Goal: Task Accomplishment & Management: Use online tool/utility

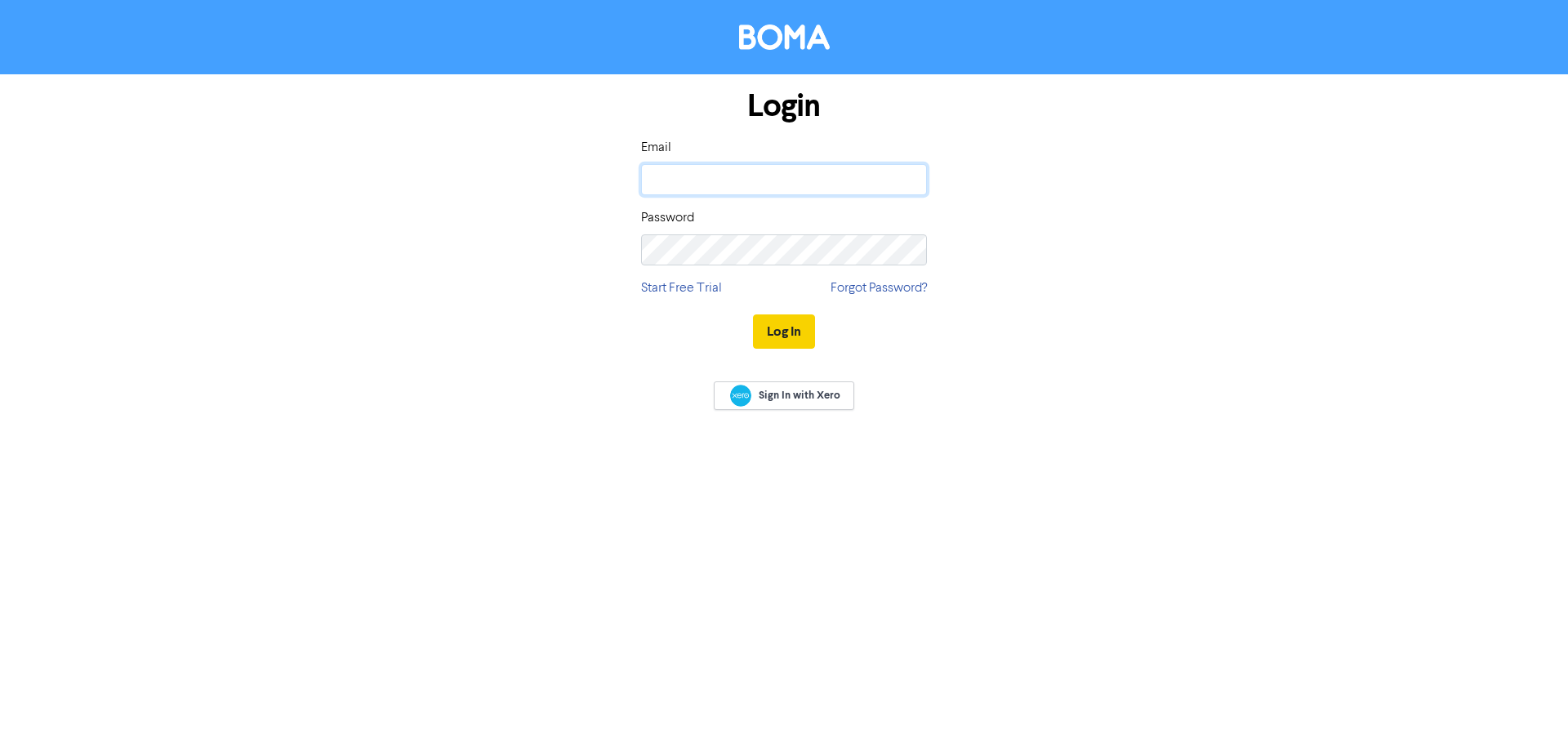
type input "[PERSON_NAME][EMAIL_ADDRESS][DOMAIN_NAME]"
click at [781, 334] on button "Log In" at bounding box center [784, 331] width 62 height 35
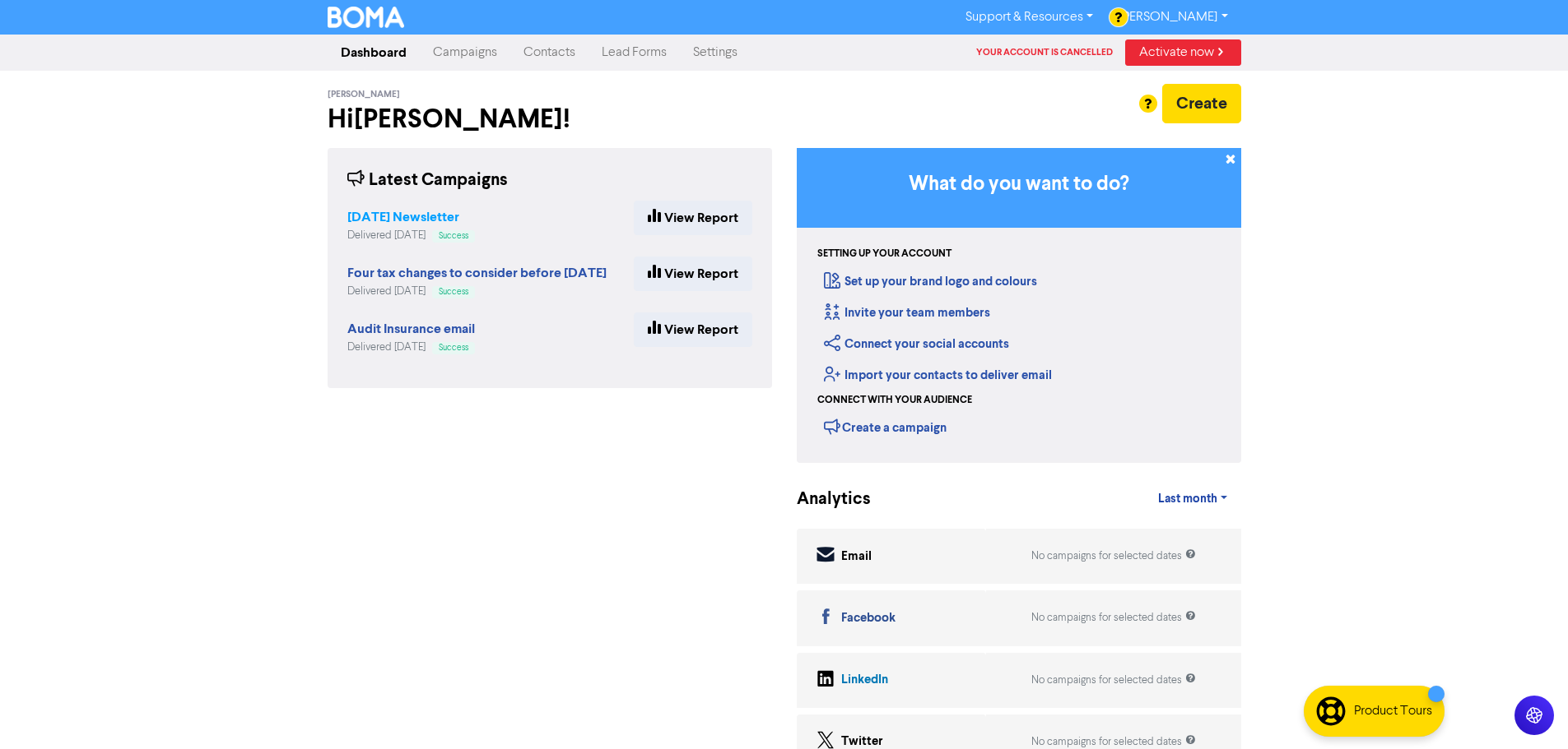
click at [449, 213] on strong "[DATE] Newsletter" at bounding box center [403, 217] width 112 height 16
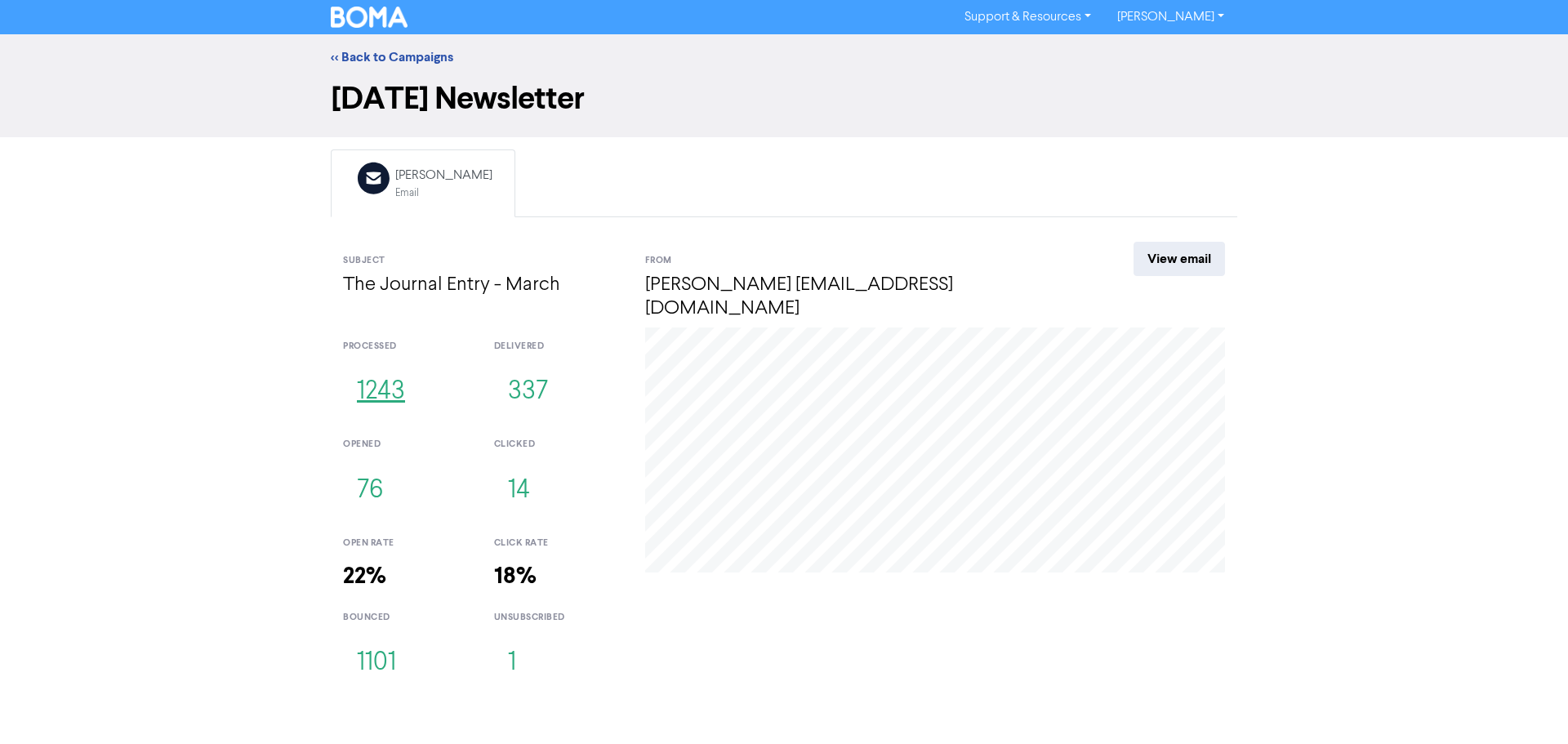
click at [383, 367] on button "1243" at bounding box center [381, 392] width 76 height 54
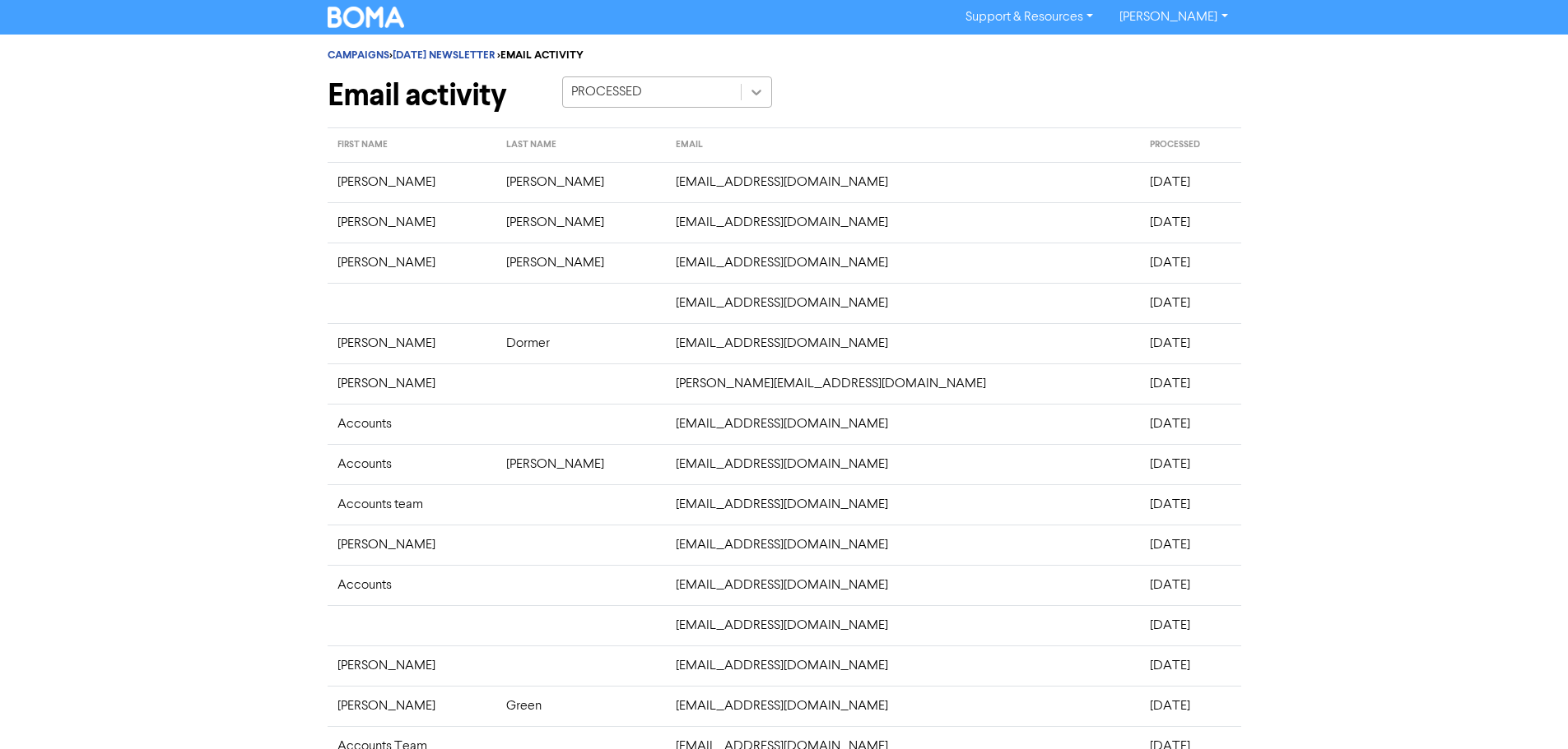
click at [756, 95] on icon at bounding box center [756, 92] width 10 height 5
click at [1353, 178] on div "CAMPAIGNS > [DATE] NEWSLETTER > EMAIL ACTIVITY Email activity PROCESSED FIRST N…" at bounding box center [784, 554] width 1568 height 1037
click at [1075, 18] on link "Support & Resources" at bounding box center [1029, 17] width 154 height 26
click at [879, 76] on div "Email activity PROCESSED" at bounding box center [784, 99] width 939 height 45
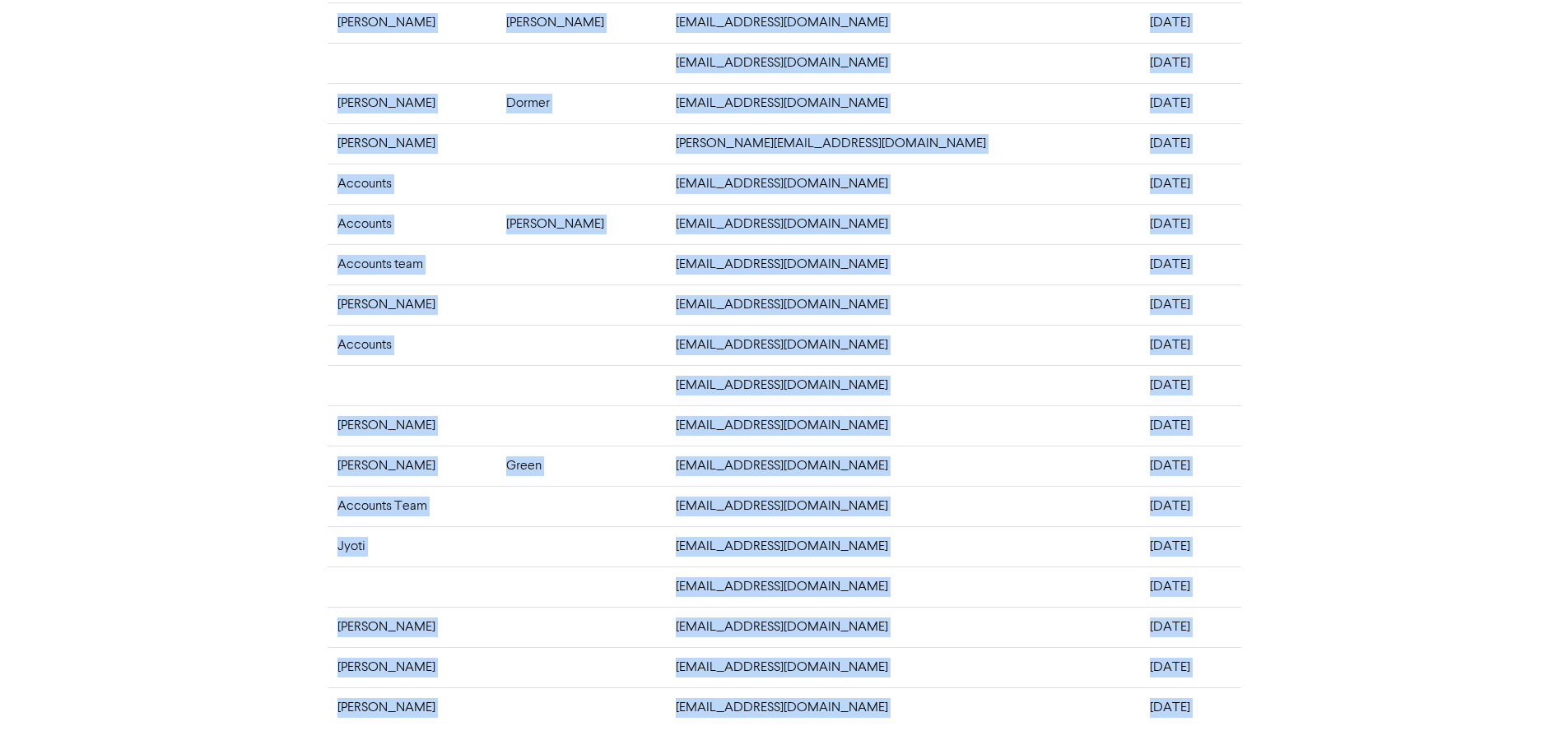
scroll to position [323, 0]
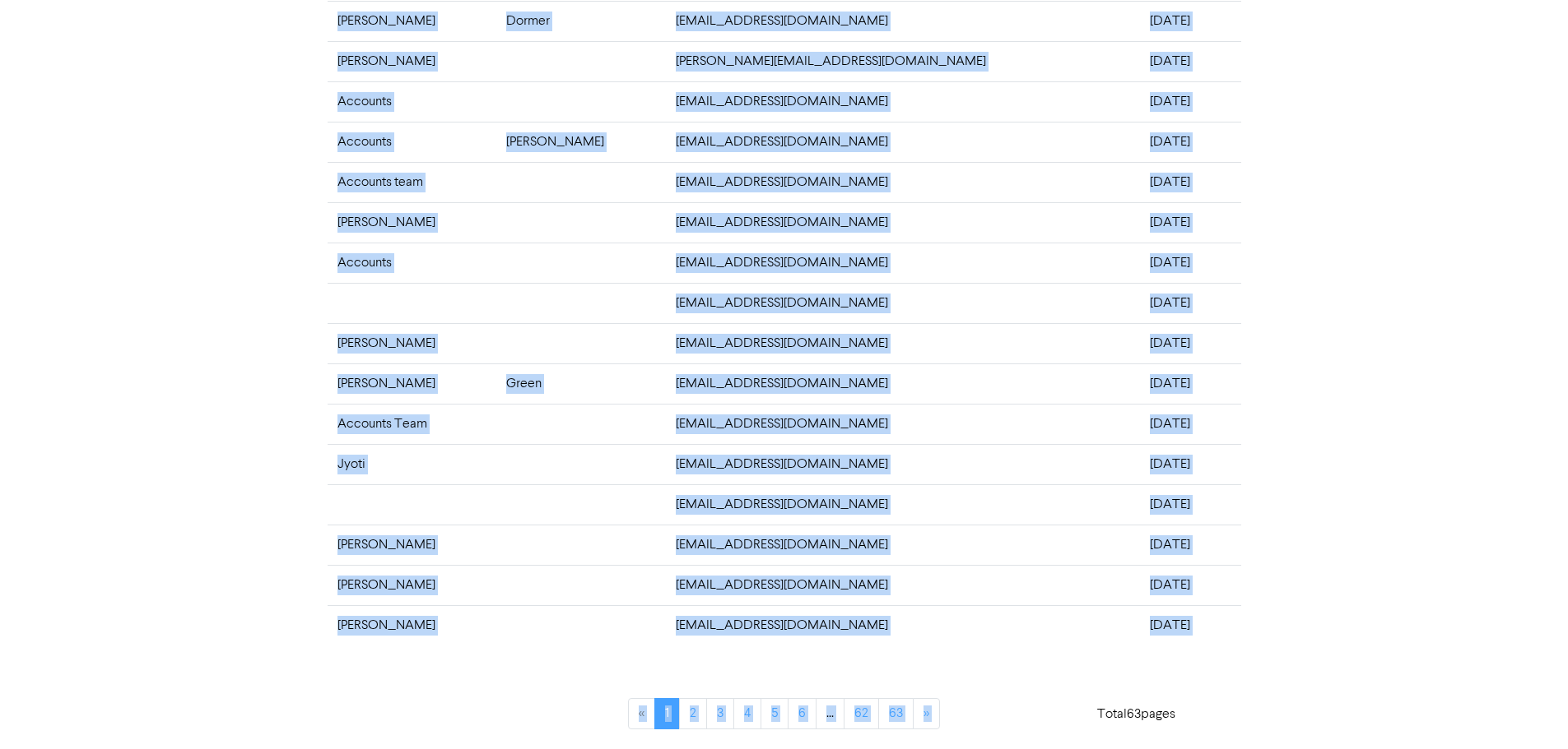
drag, startPoint x: 318, startPoint y: 181, endPoint x: 1180, endPoint y: 597, distance: 957.1
click at [1164, 623] on div "CAMPAIGNS > [DATE] NEWSLETTER > EMAIL ACTIVITY Email activity PROCESSED FIRST N…" at bounding box center [784, 231] width 939 height 1037
copy table "FIRST NAME LAST NAME EMAIL PROCESSED [PERSON_NAME] [EMAIL_ADDRESS][DOMAIN_NAME]…"
click at [698, 720] on link "2" at bounding box center [692, 713] width 28 height 31
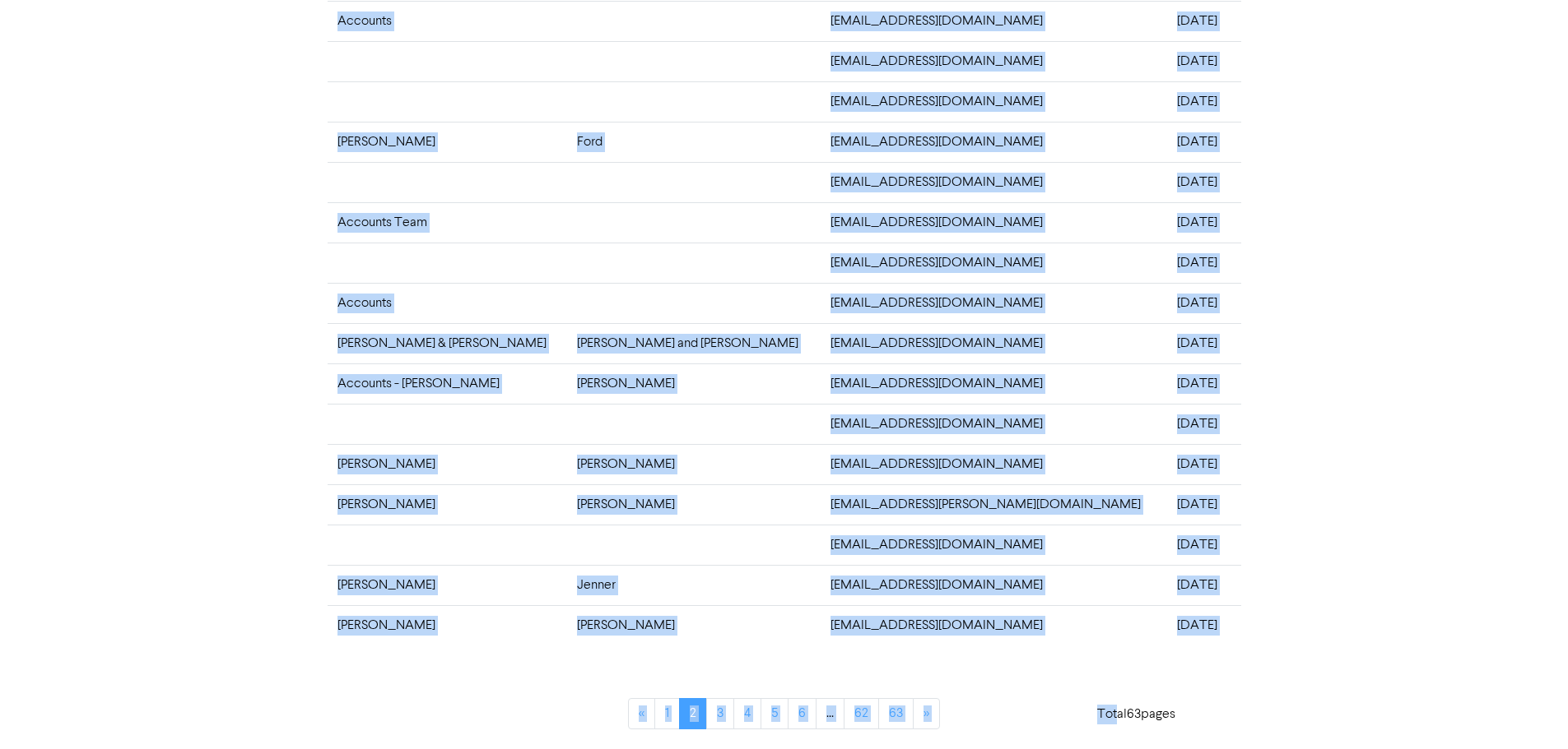
drag, startPoint x: 329, startPoint y: 115, endPoint x: 1344, endPoint y: 581, distance: 1116.9
click at [1220, 612] on tbody "[PERSON_NAME] [EMAIL_ADDRESS][DOMAIN_NAME] [DATE] [PERSON_NAME] [EMAIL_ADDRESS]…" at bounding box center [784, 243] width 914 height 806
copy tbody "[PERSON_NAME] [EMAIL_ADDRESS][DOMAIN_NAME] [DATE] [PERSON_NAME] [EMAIL_ADDRESS]…"
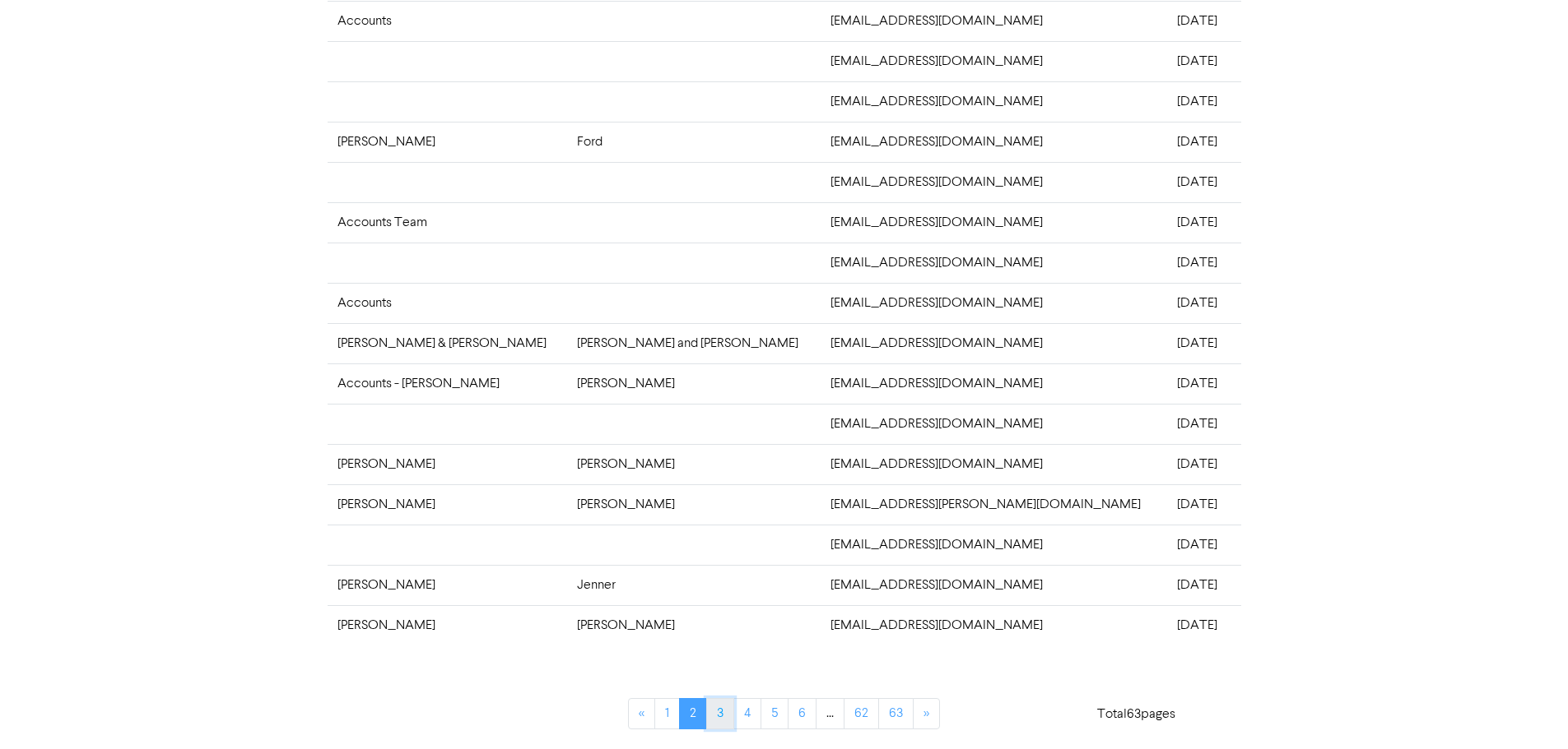
click at [718, 719] on link "3" at bounding box center [720, 713] width 28 height 31
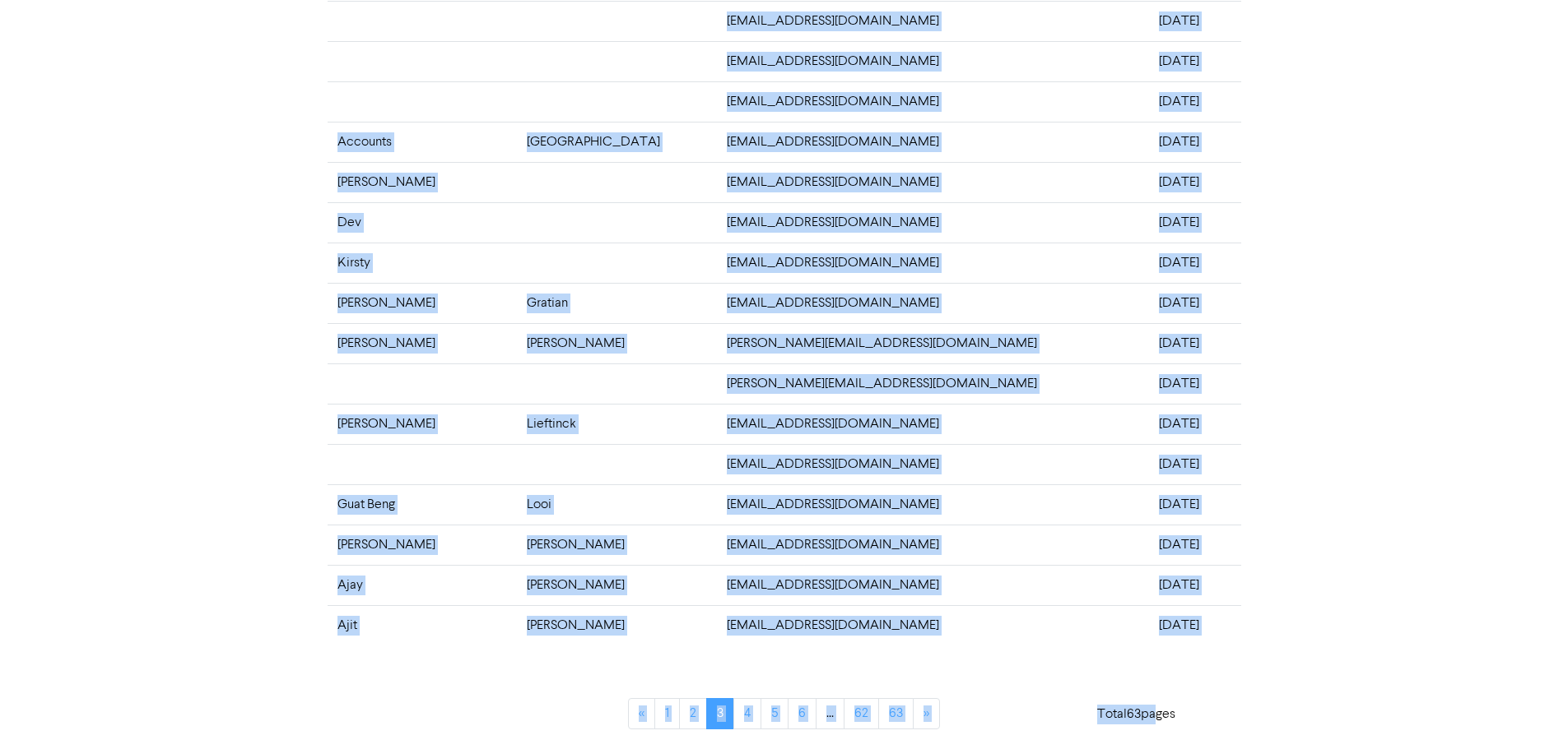
drag, startPoint x: 332, startPoint y: 181, endPoint x: 1147, endPoint y: 638, distance: 934.4
click at [1147, 638] on tbody "[PERSON_NAME] [EMAIL_ADDRESS][DOMAIN_NAME] [DATE] [PERSON_NAME] & [PERSON_NAME]…" at bounding box center [784, 243] width 914 height 806
copy tbody "[PERSON_NAME] [EMAIL_ADDRESS][DOMAIN_NAME] [DATE] [PERSON_NAME] & [PERSON_NAME]…"
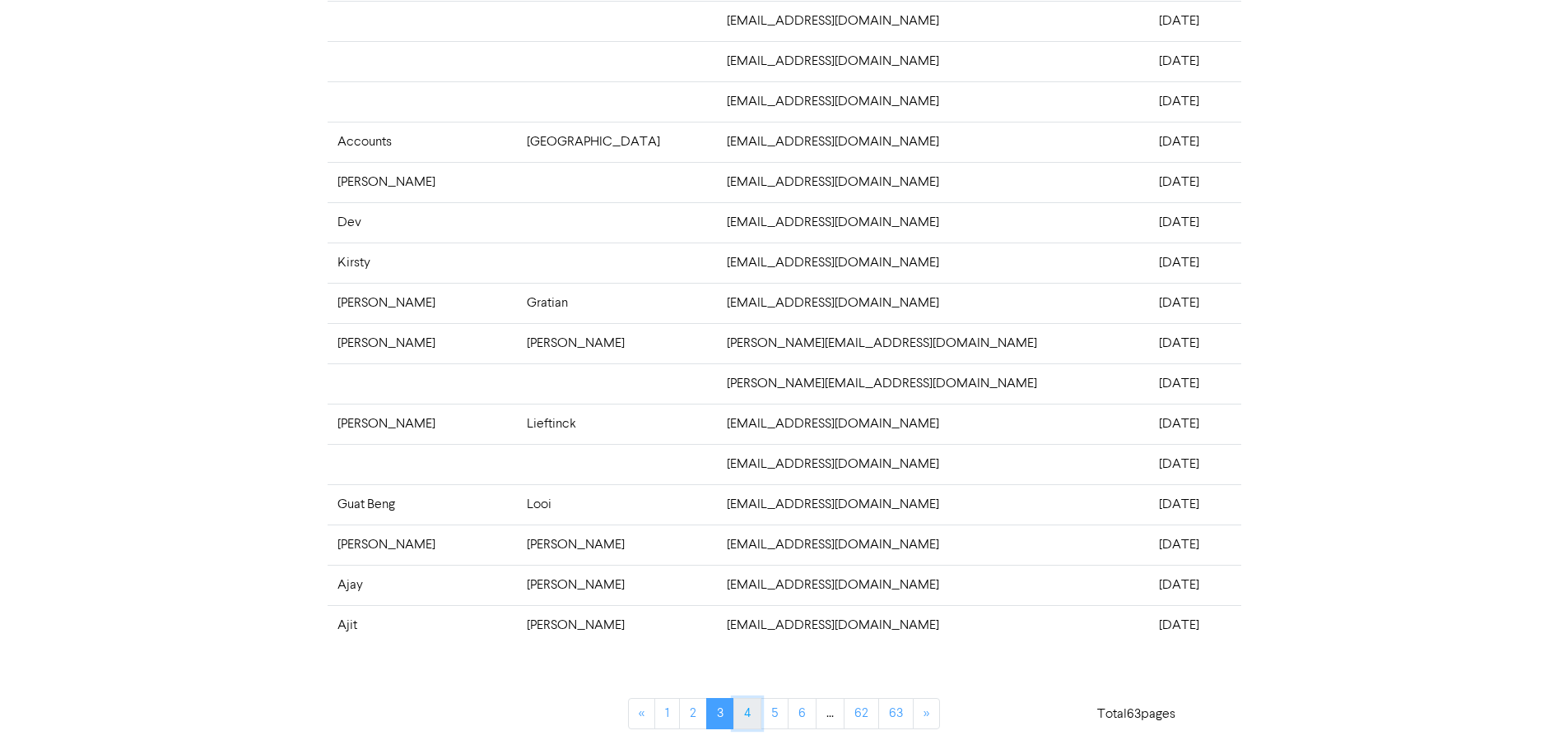
click at [741, 718] on link "4" at bounding box center [747, 713] width 28 height 31
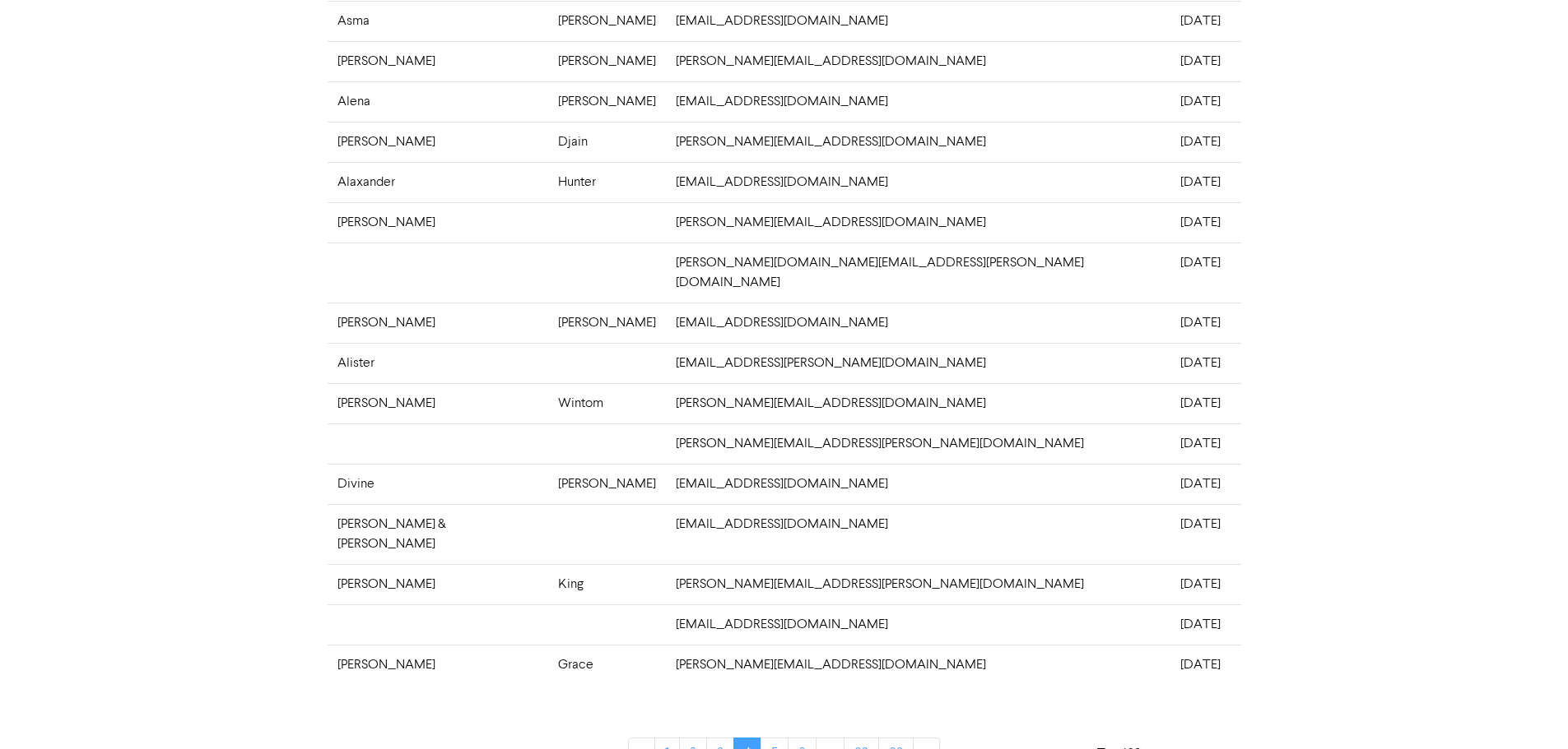
drag, startPoint x: 312, startPoint y: 183, endPoint x: 1169, endPoint y: 631, distance: 967.0
click at [1169, 631] on div "CAMPAIGNS > [DATE] NEWSLETTER > EMAIL ACTIVITY Email activity PROCESSED FIRST N…" at bounding box center [784, 251] width 1568 height 1077
copy table "FIRST NAME LAST NAME EMAIL PROCESSED [PERSON_NAME] [PERSON_NAME][EMAIL_ADDRESS]…"
click at [775, 738] on link "5" at bounding box center [774, 753] width 28 height 31
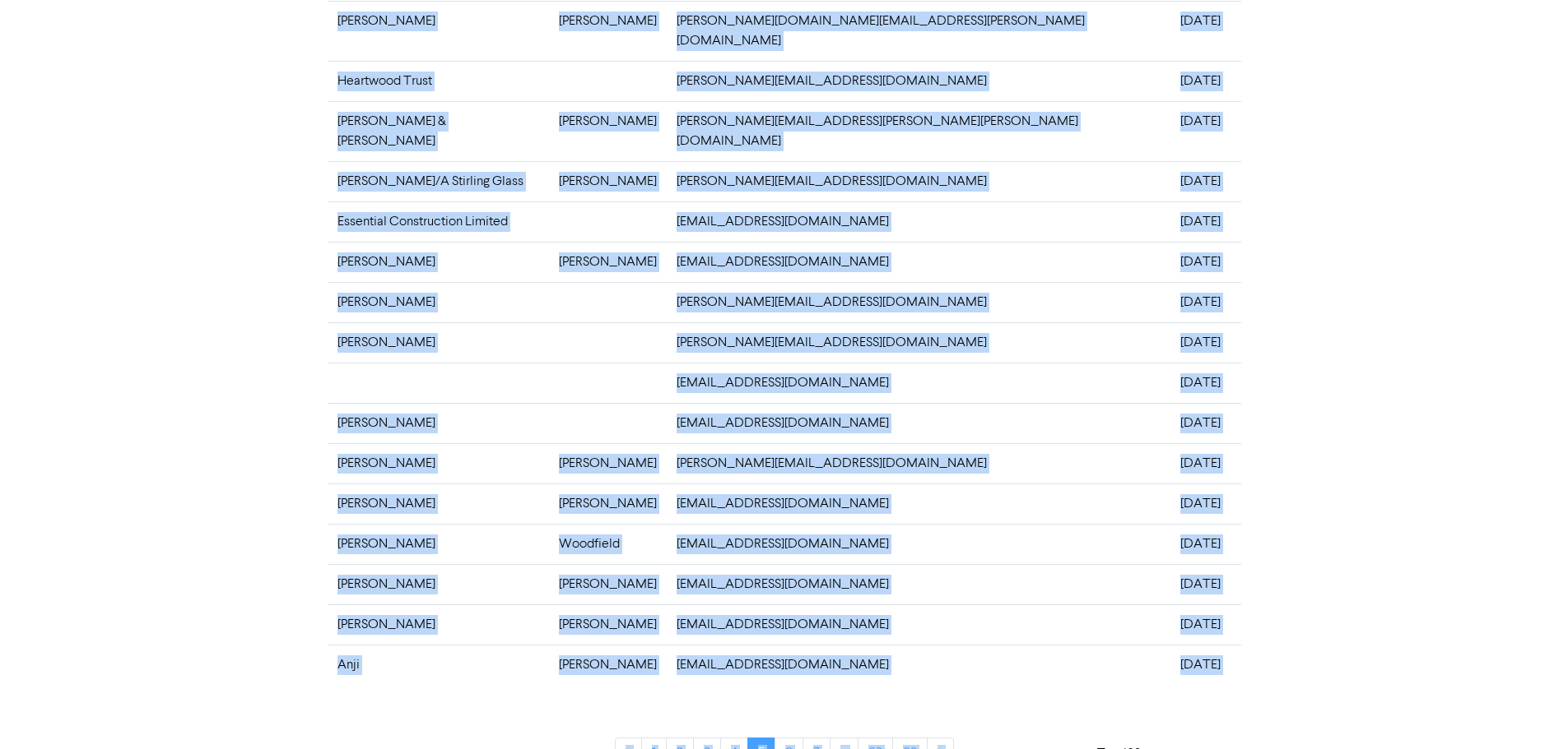
drag, startPoint x: 334, startPoint y: 181, endPoint x: 1035, endPoint y: 664, distance: 851.3
click at [1035, 664] on div "FIRST NAME LAST NAME EMAIL PROCESSED [PERSON_NAME]@[DOMAIN_NAME] [DATE] [PERSON…" at bounding box center [784, 297] width 914 height 984
copy div "Ammon Acarapi [EMAIL_ADDRESS][DOMAIN_NAME] [DATE] [PERSON_NAME] [EMAIL_ADDRESS]…"
click at [796, 738] on link "6" at bounding box center [789, 753] width 29 height 31
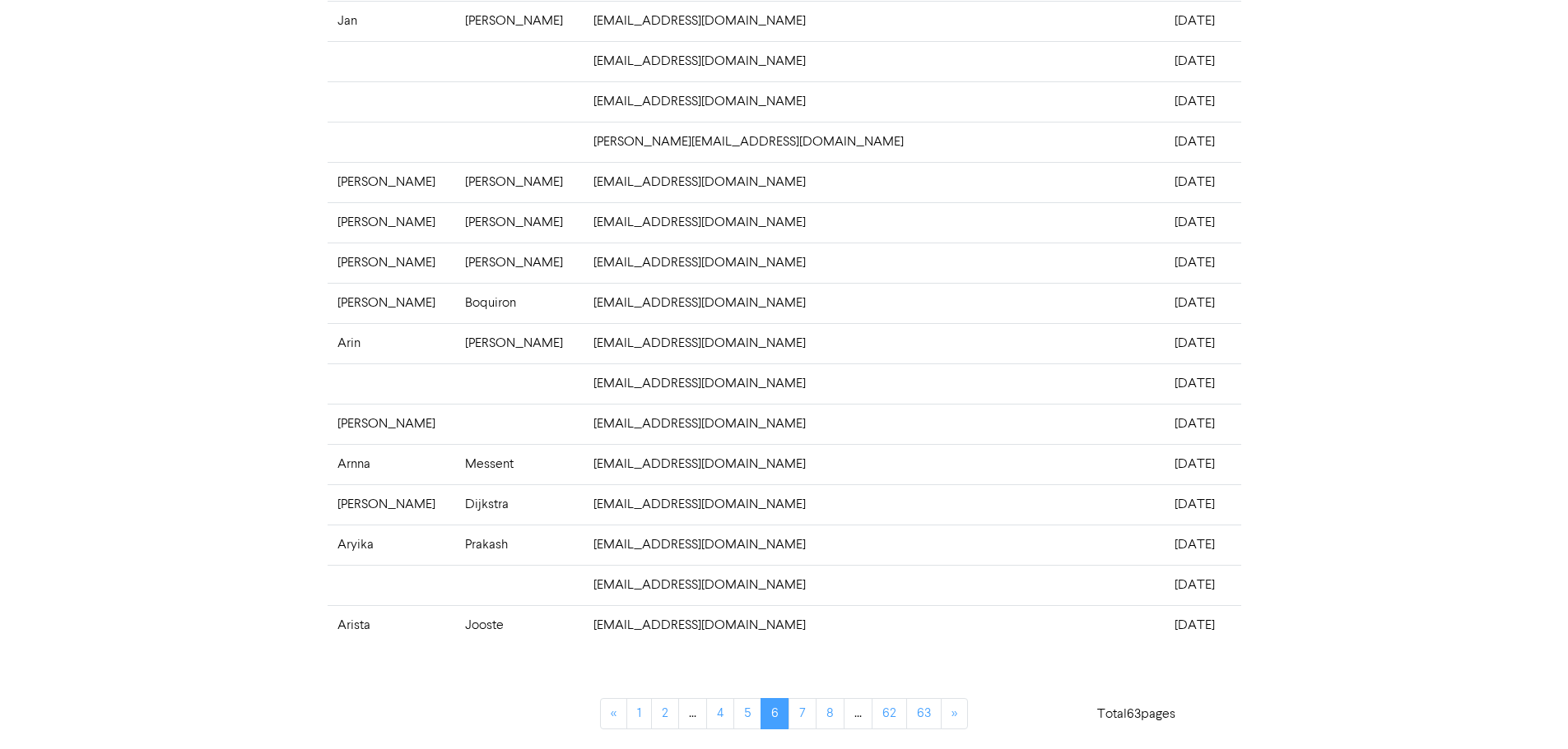
drag, startPoint x: 316, startPoint y: 180, endPoint x: 1173, endPoint y: 626, distance: 966.1
click at [1173, 626] on div "CAMPAIGNS > [DATE] NEWSLETTER > EMAIL ACTIVITY Email activity PROCESSED FIRST N…" at bounding box center [784, 231] width 939 height 1037
copy table "FIRST NAME LAST NAME EMAIL PROCESSED [PERSON_NAME] [EMAIL_ADDRESS][DOMAIN_NAME]…"
click at [801, 717] on link "7" at bounding box center [802, 713] width 28 height 31
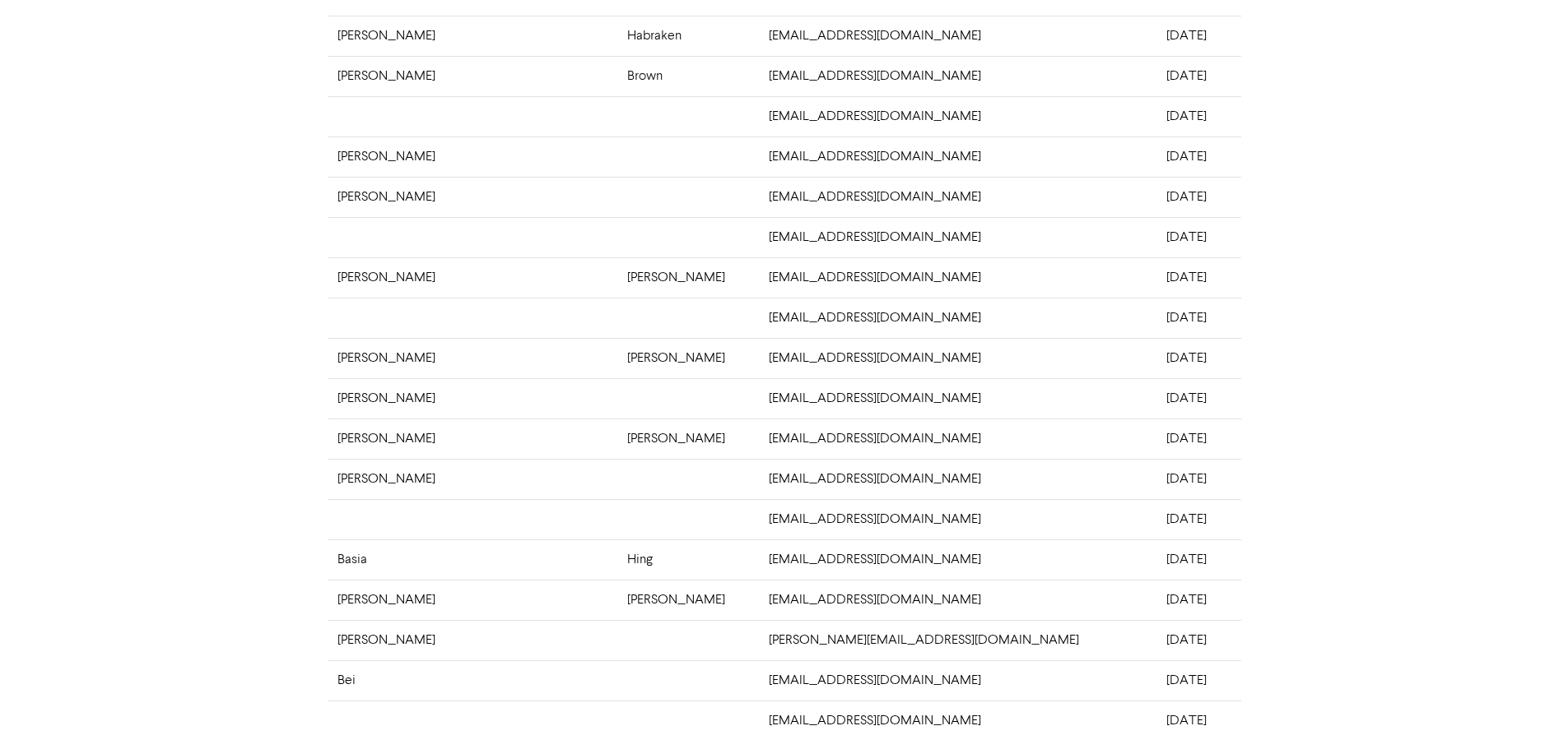
scroll to position [75, 0]
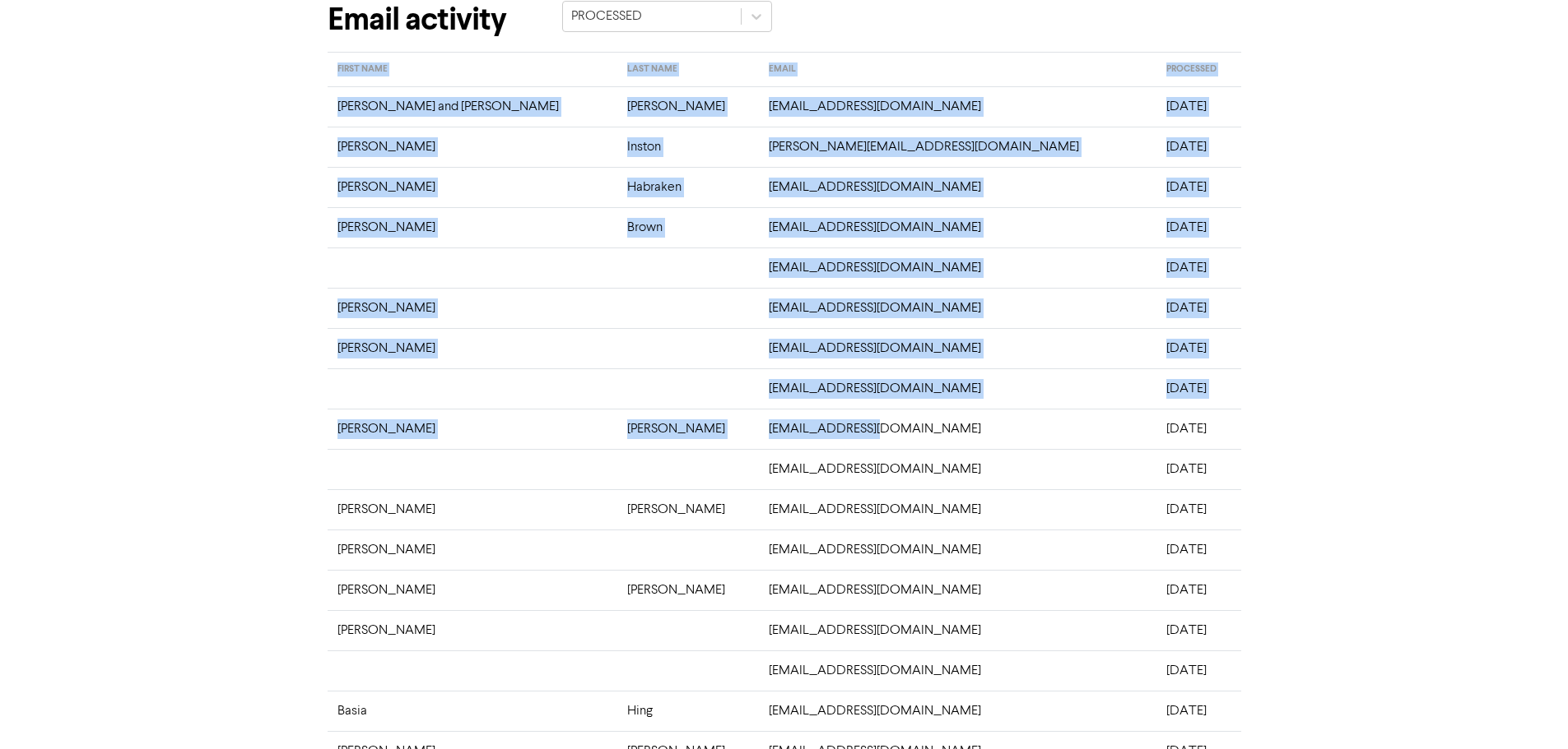
drag, startPoint x: 314, startPoint y: 116, endPoint x: 735, endPoint y: 317, distance: 466.5
click at [957, 409] on div "CAMPAIGNS > [DATE] NEWSLETTER > EMAIL ACTIVITY Email activity PROCESSED FIRST N…" at bounding box center [784, 478] width 1568 height 1037
click at [401, 122] on td "[PERSON_NAME] and [PERSON_NAME]" at bounding box center [472, 106] width 290 height 40
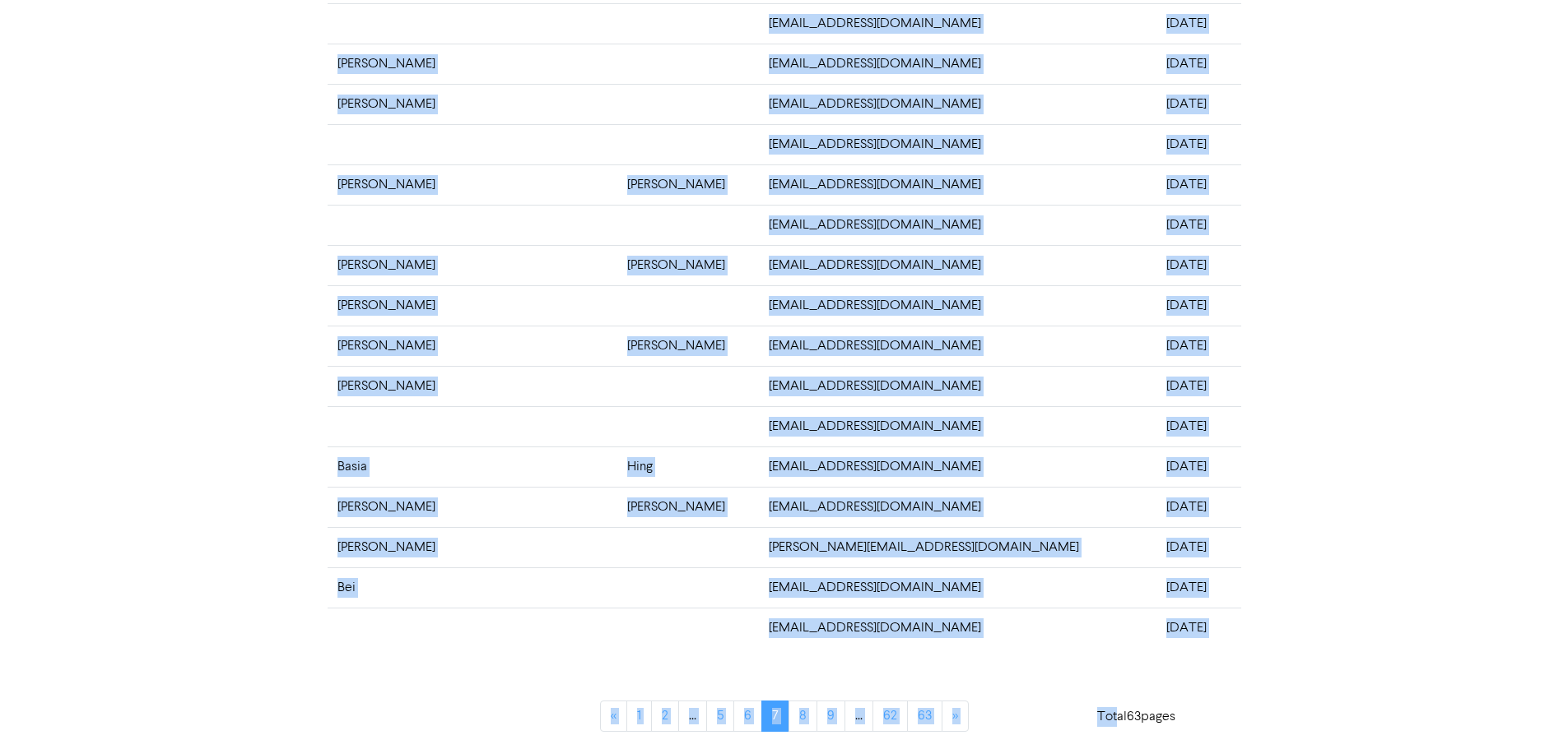
scroll to position [323, 0]
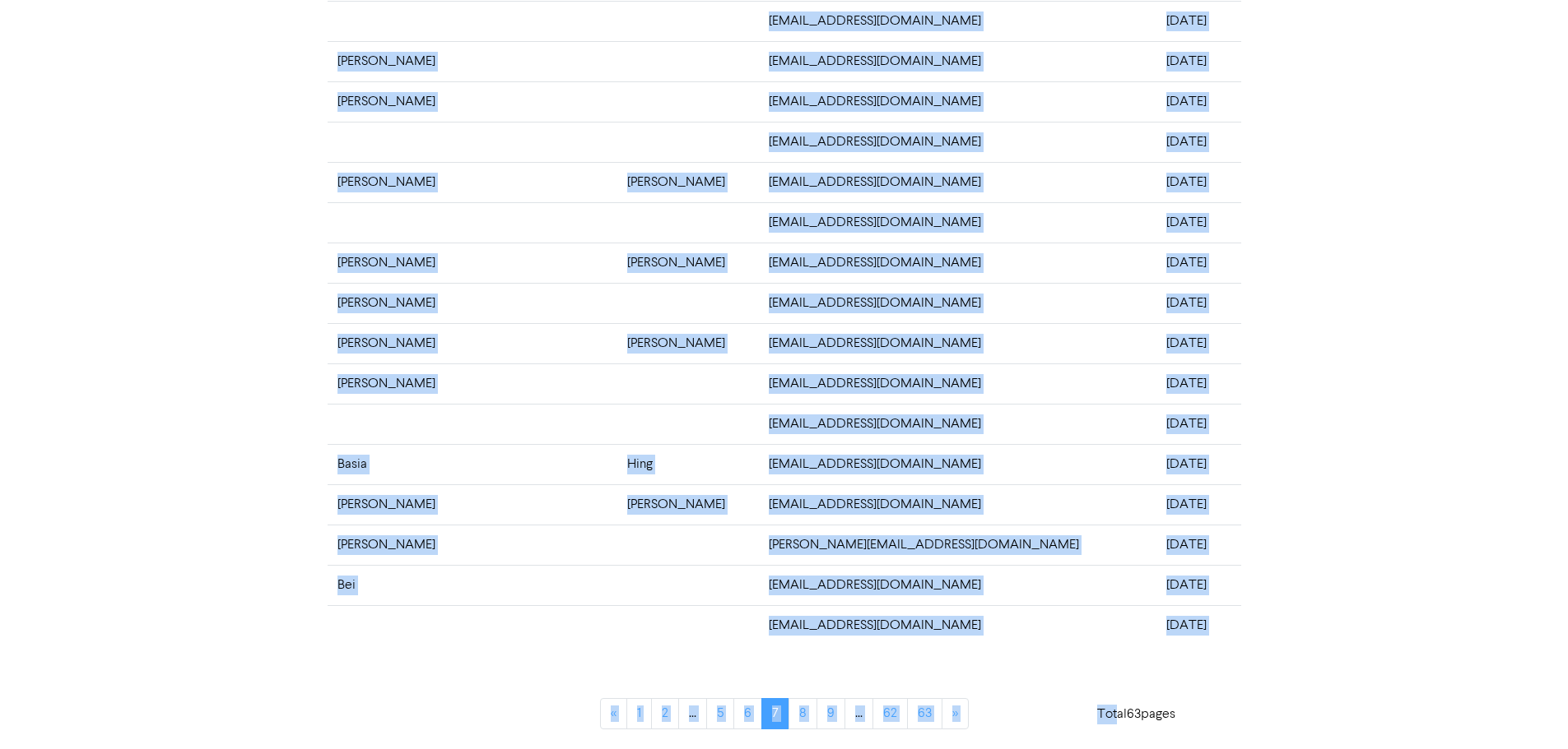
drag, startPoint x: 326, startPoint y: 108, endPoint x: 1364, endPoint y: 582, distance: 1141.1
click at [1168, 638] on tbody "[PERSON_NAME] and [PERSON_NAME] [PERSON_NAME][EMAIL_ADDRESS][DOMAIN_NAME] [DATE…" at bounding box center [784, 243] width 914 height 806
copy tbody "[PERSON_NAME] and [PERSON_NAME] [PERSON_NAME][EMAIL_ADDRESS][DOMAIN_NAME] [DATE…"
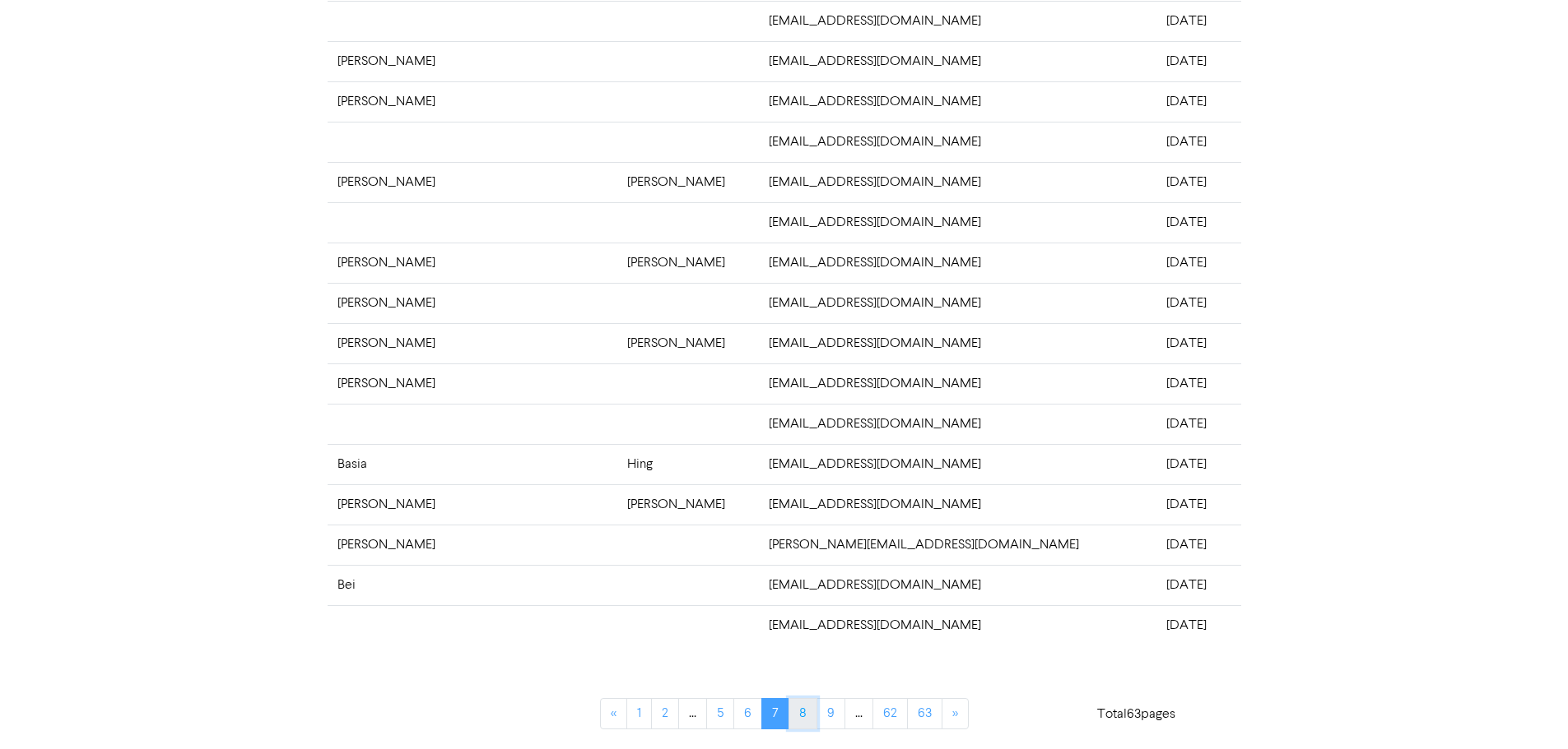
click at [805, 719] on link "8" at bounding box center [803, 713] width 29 height 31
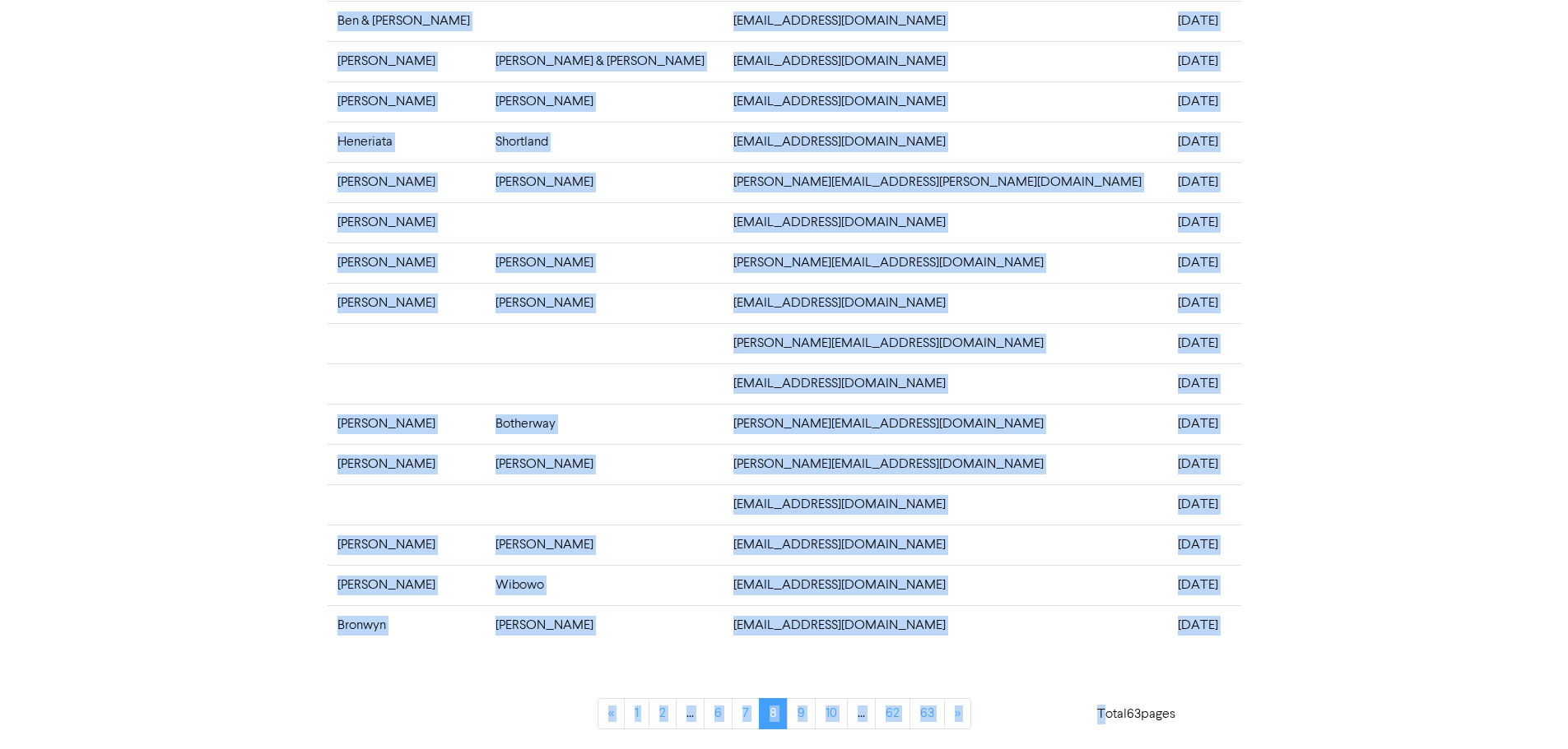
drag, startPoint x: 329, startPoint y: 195, endPoint x: 1374, endPoint y: 438, distance: 1072.9
click at [1188, 624] on tbody "Hayden Bell [EMAIL_ADDRESS][PERSON_NAME][DOMAIN_NAME] [DATE] [PERSON_NAME] [PER…" at bounding box center [784, 243] width 914 height 806
copy tbody "Hayden Bell [EMAIL_ADDRESS][PERSON_NAME][DOMAIN_NAME] [DATE] [PERSON_NAME] [PER…"
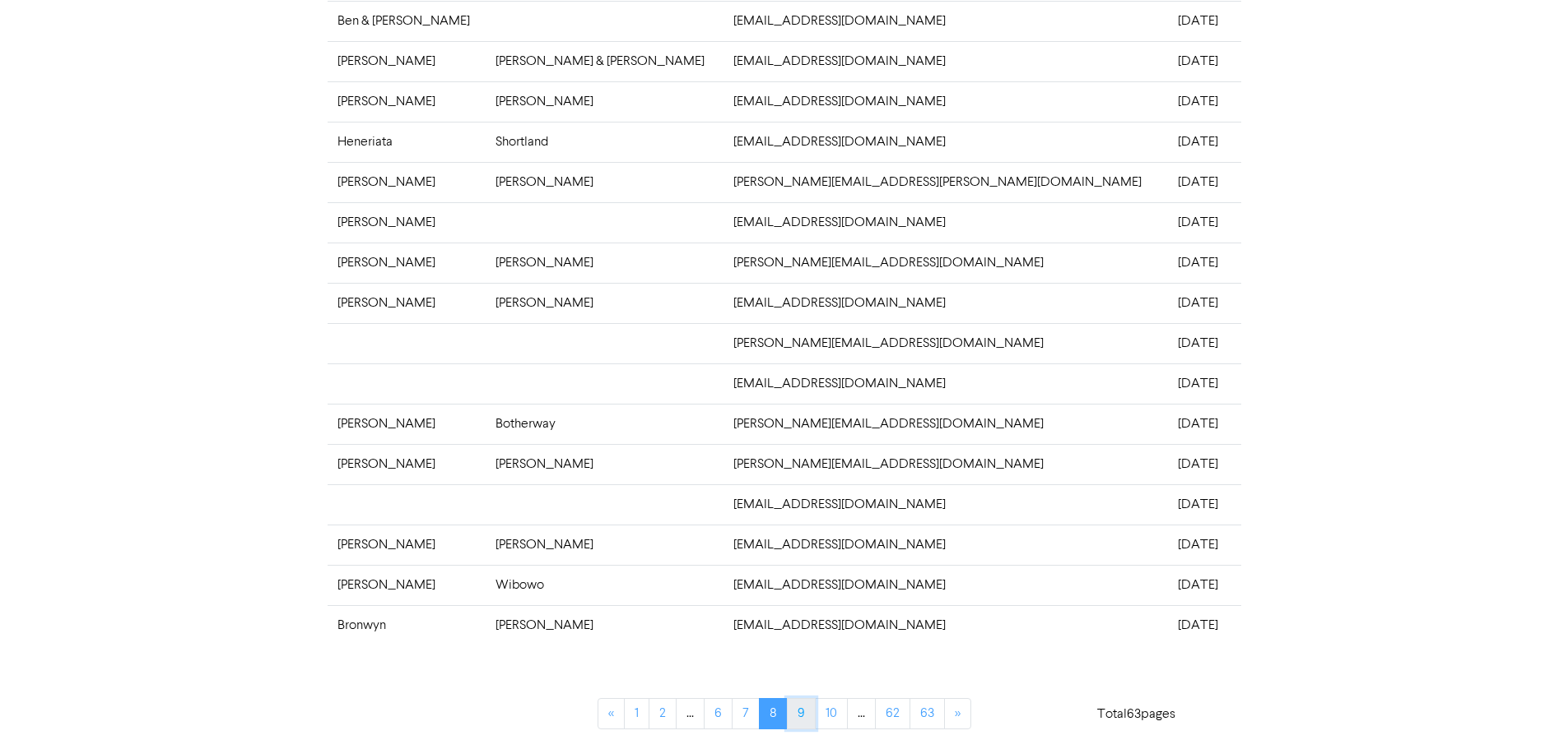
click at [800, 714] on link "9" at bounding box center [801, 713] width 29 height 31
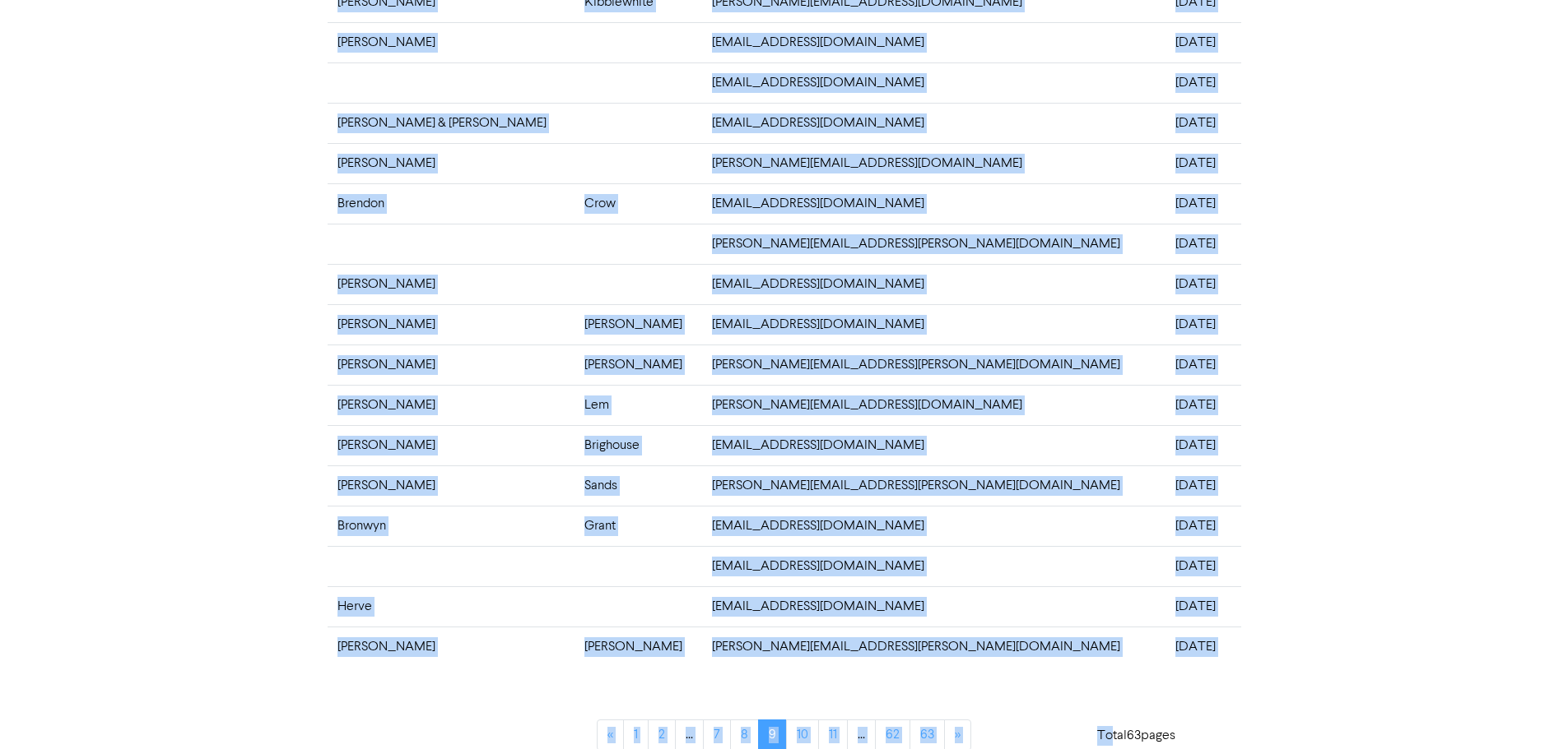
scroll to position [308, 0]
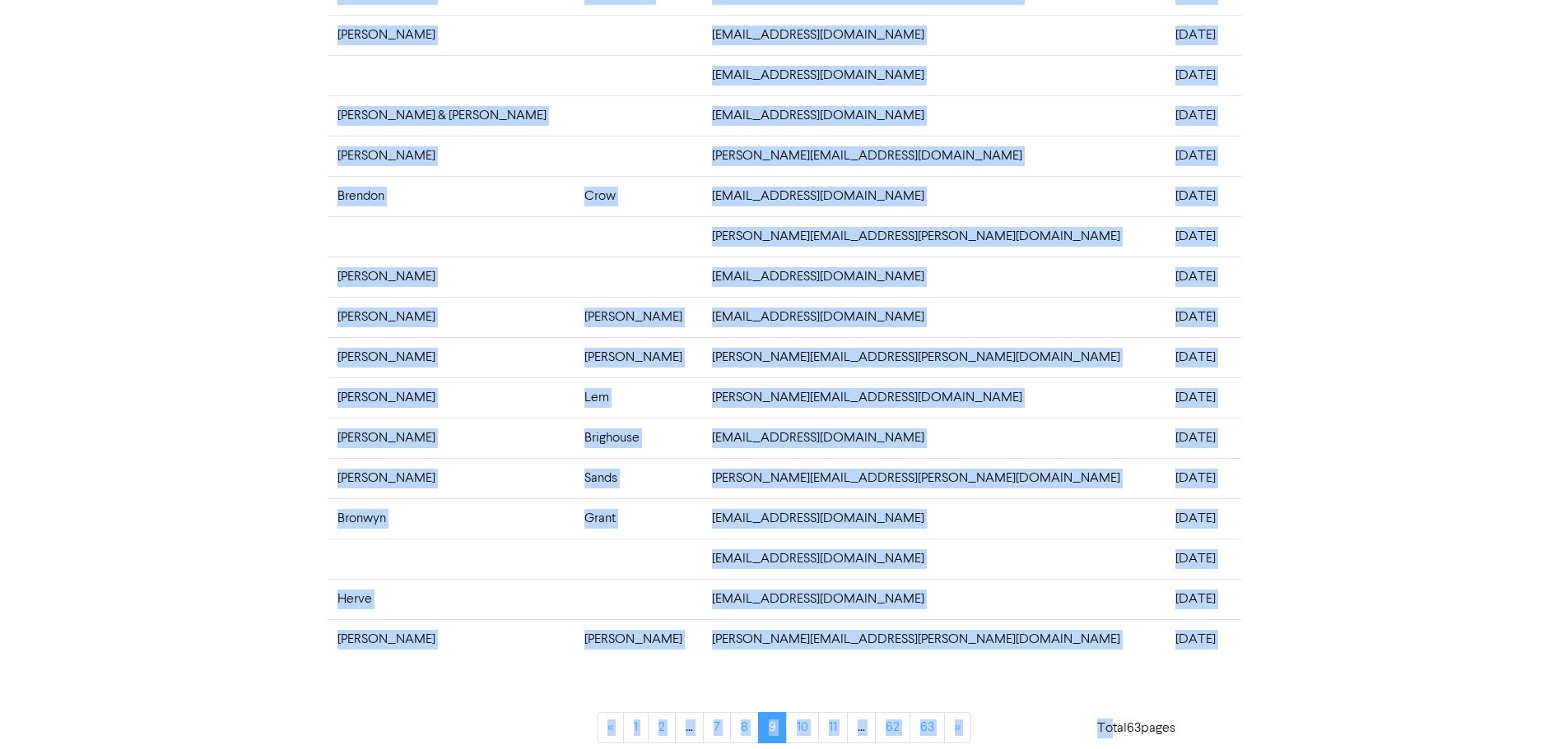
drag, startPoint x: 327, startPoint y: 179, endPoint x: 1168, endPoint y: 646, distance: 962.0
click at [1168, 646] on tbody "[PERSON_NAME] [EMAIL_ADDRESS][DOMAIN_NAME] [DATE] [PERSON_NAME] [EMAIL_ADDRESS]…" at bounding box center [784, 257] width 914 height 806
copy tbody "[PERSON_NAME] [EMAIL_ADDRESS][DOMAIN_NAME] [DATE] [PERSON_NAME] [EMAIL_ADDRESS]…"
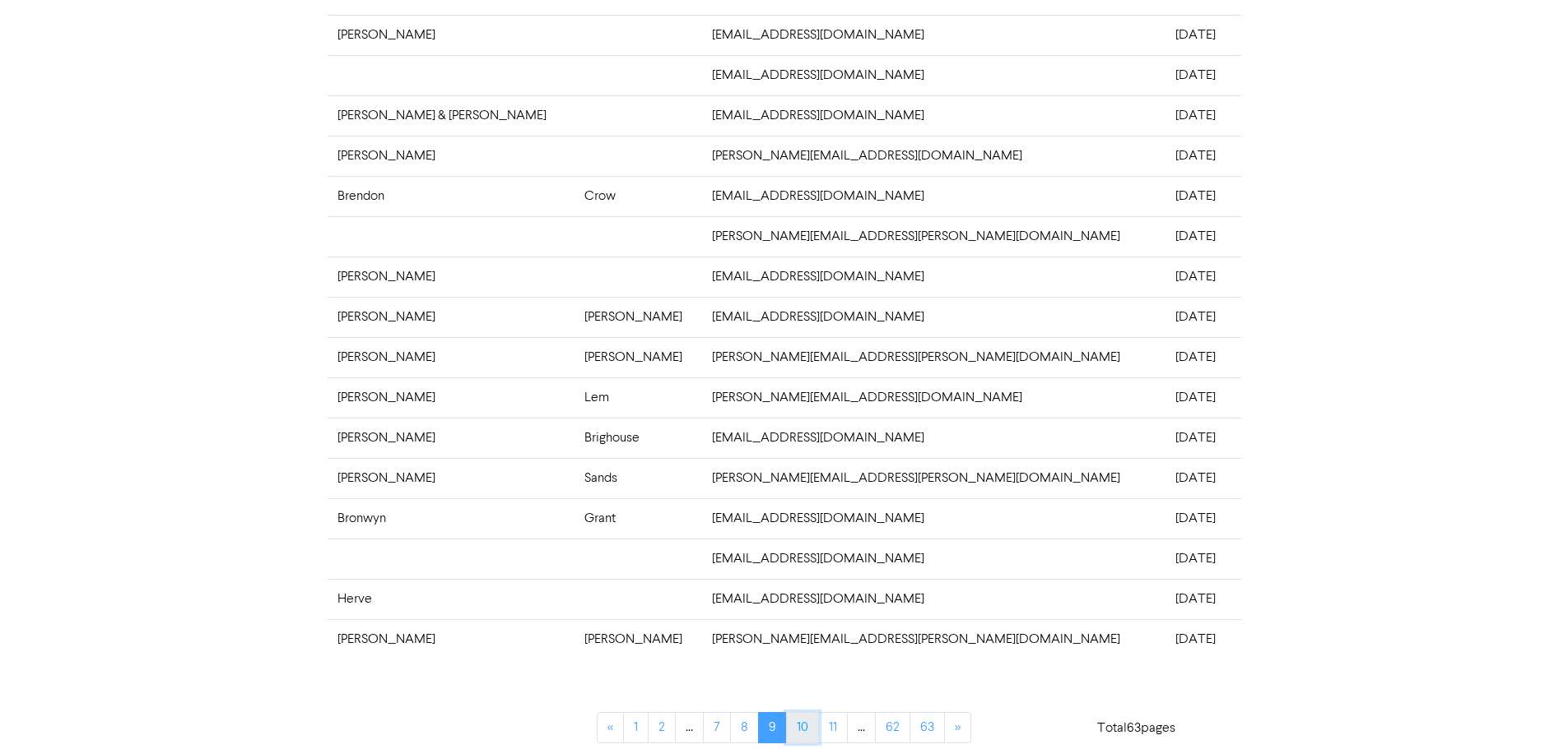
click at [803, 727] on link "10" at bounding box center [802, 727] width 33 height 31
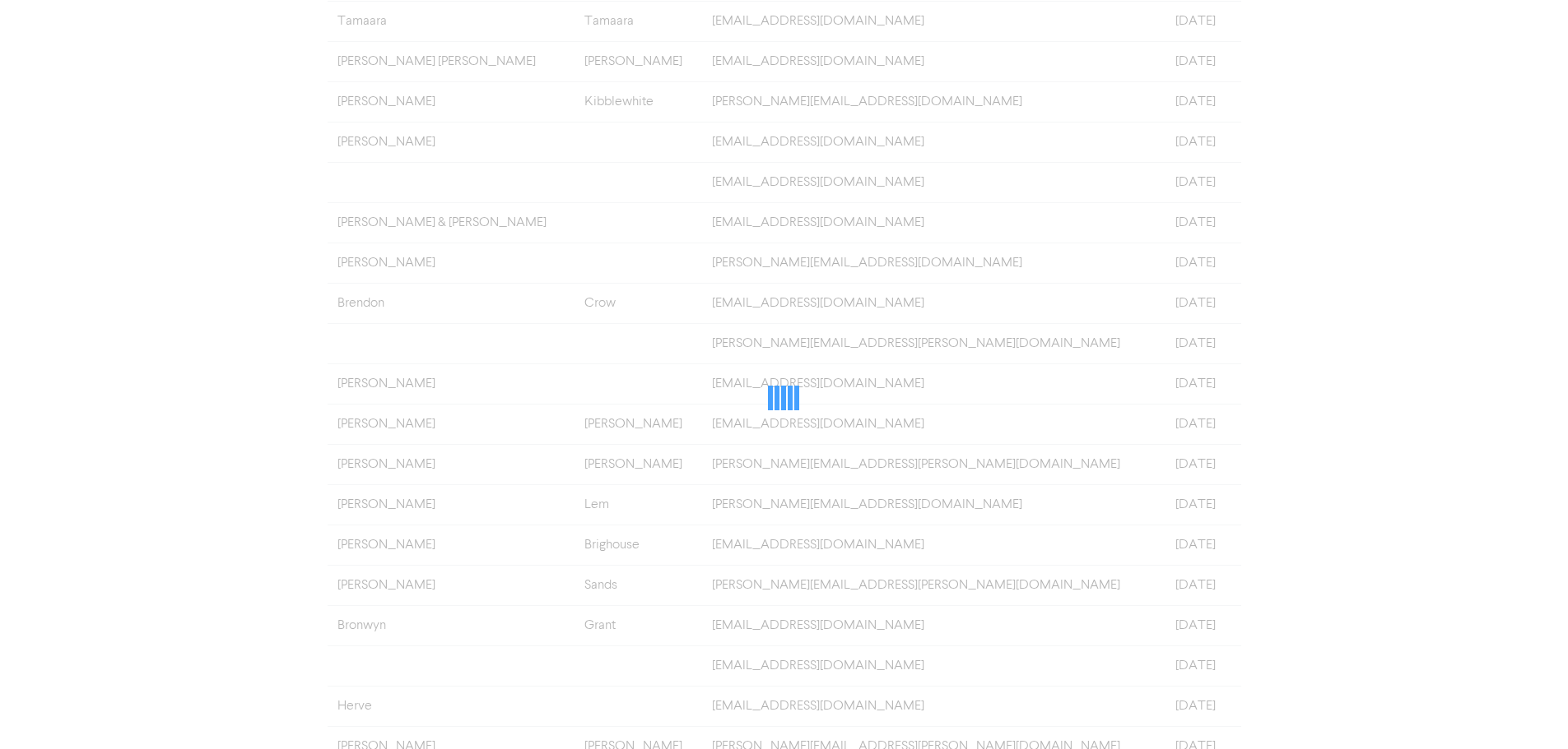
scroll to position [0, 0]
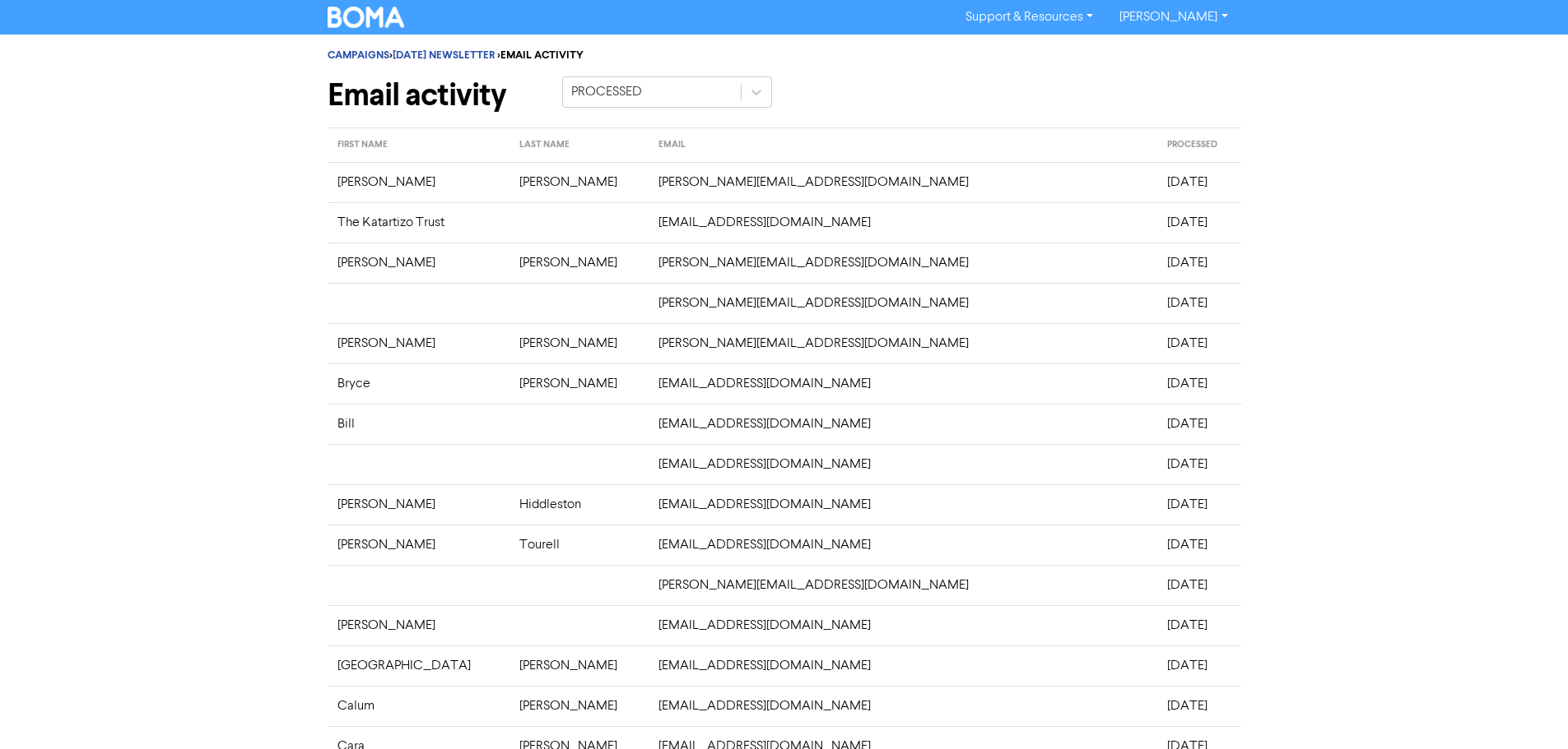
drag, startPoint x: 325, startPoint y: 184, endPoint x: 1019, endPoint y: 433, distance: 737.3
click at [1157, 516] on div "CAMPAIGNS > [DATE] NEWSLETTER > EMAIL ACTIVITY Email activity PROCESSED FIRST N…" at bounding box center [784, 554] width 939 height 1037
click at [787, 370] on td "[EMAIL_ADDRESS][DOMAIN_NAME]" at bounding box center [902, 383] width 508 height 40
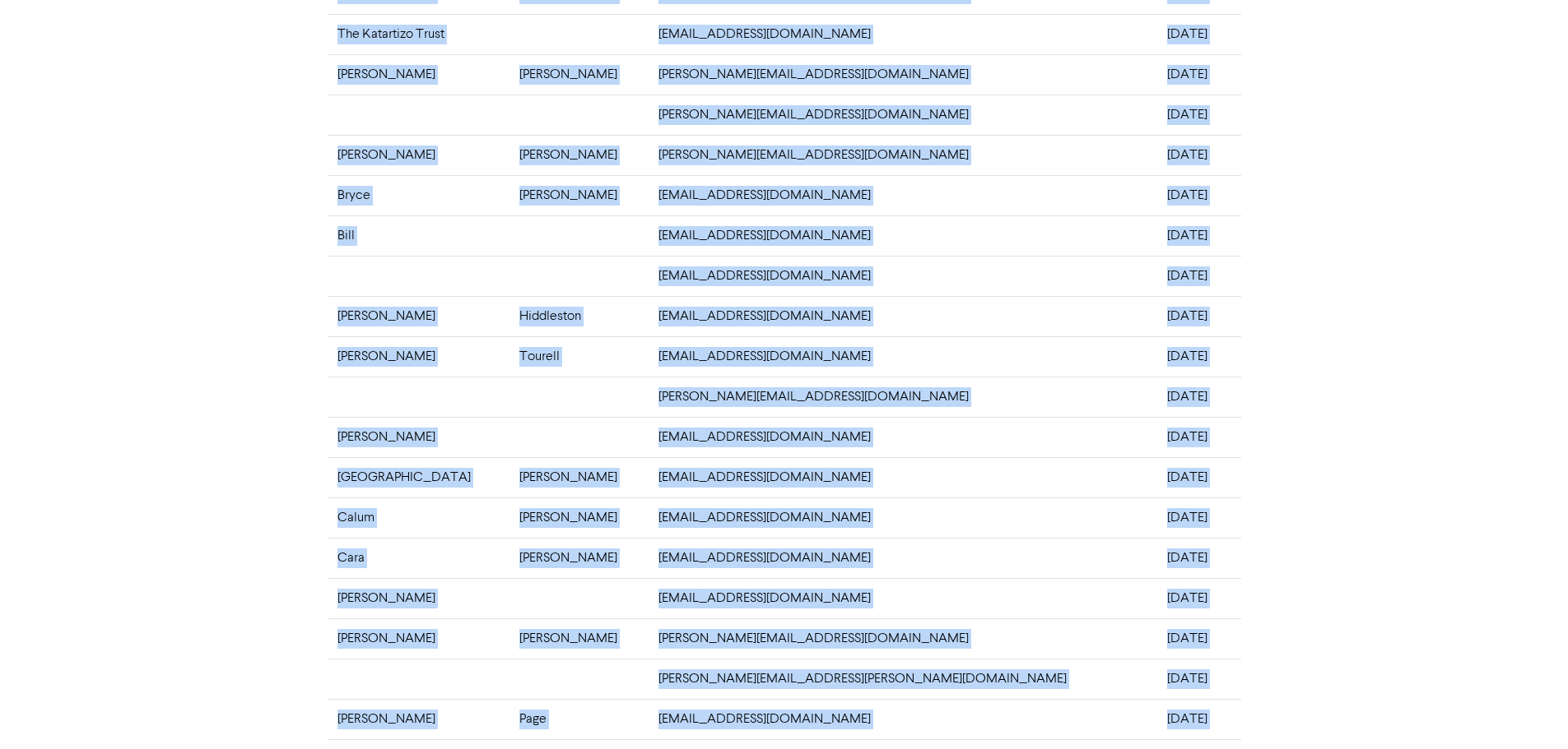
scroll to position [323, 0]
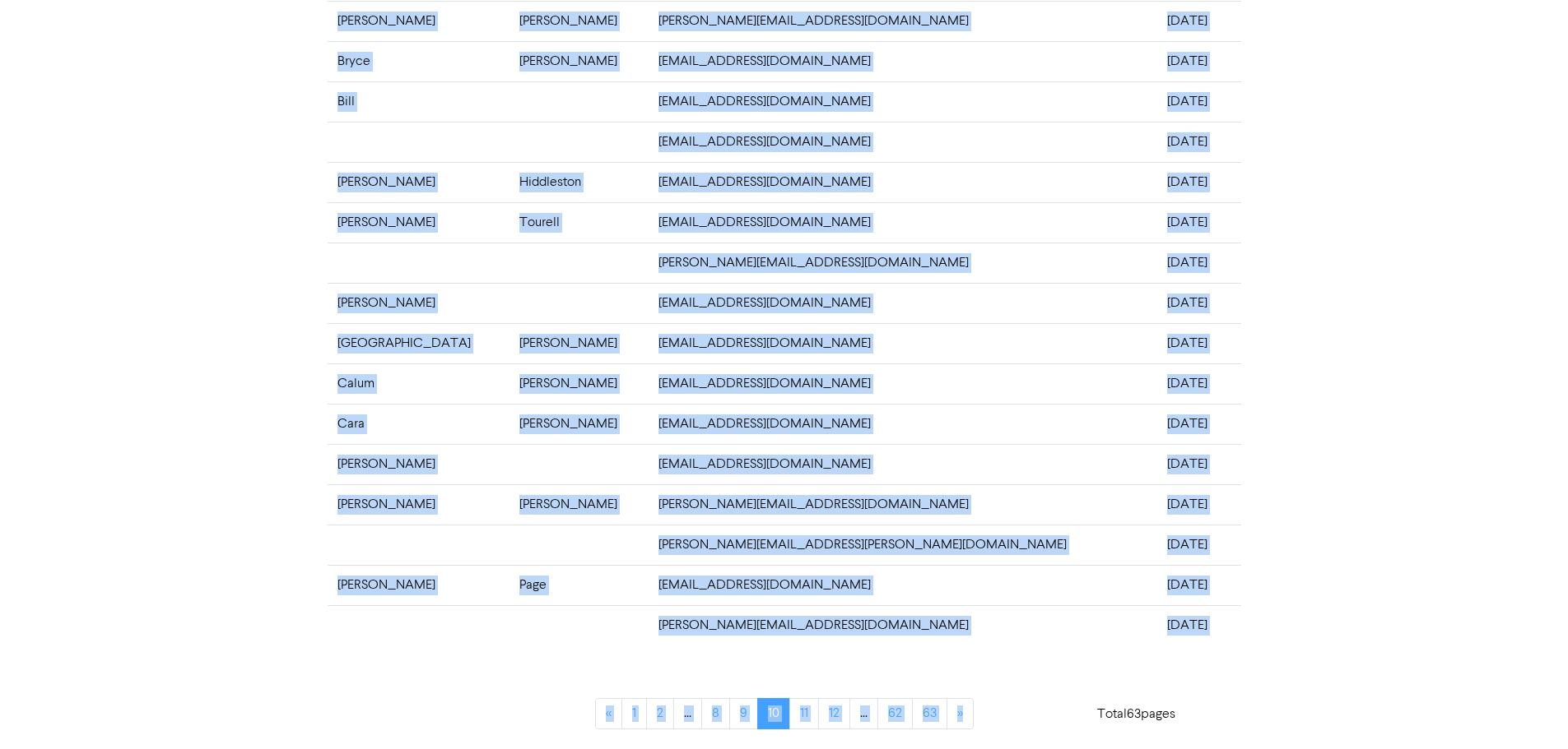
drag, startPoint x: 330, startPoint y: 185, endPoint x: 1198, endPoint y: 629, distance: 975.0
click at [1198, 629] on tbody "[PERSON_NAME] [PERSON_NAME][EMAIL_ADDRESS][DOMAIN_NAME] [DATE] The Katartizo Tr…" at bounding box center [784, 243] width 914 height 806
copy tbody "[PERSON_NAME] [PERSON_NAME][EMAIL_ADDRESS][DOMAIN_NAME] [DATE] The Katartizo Tr…"
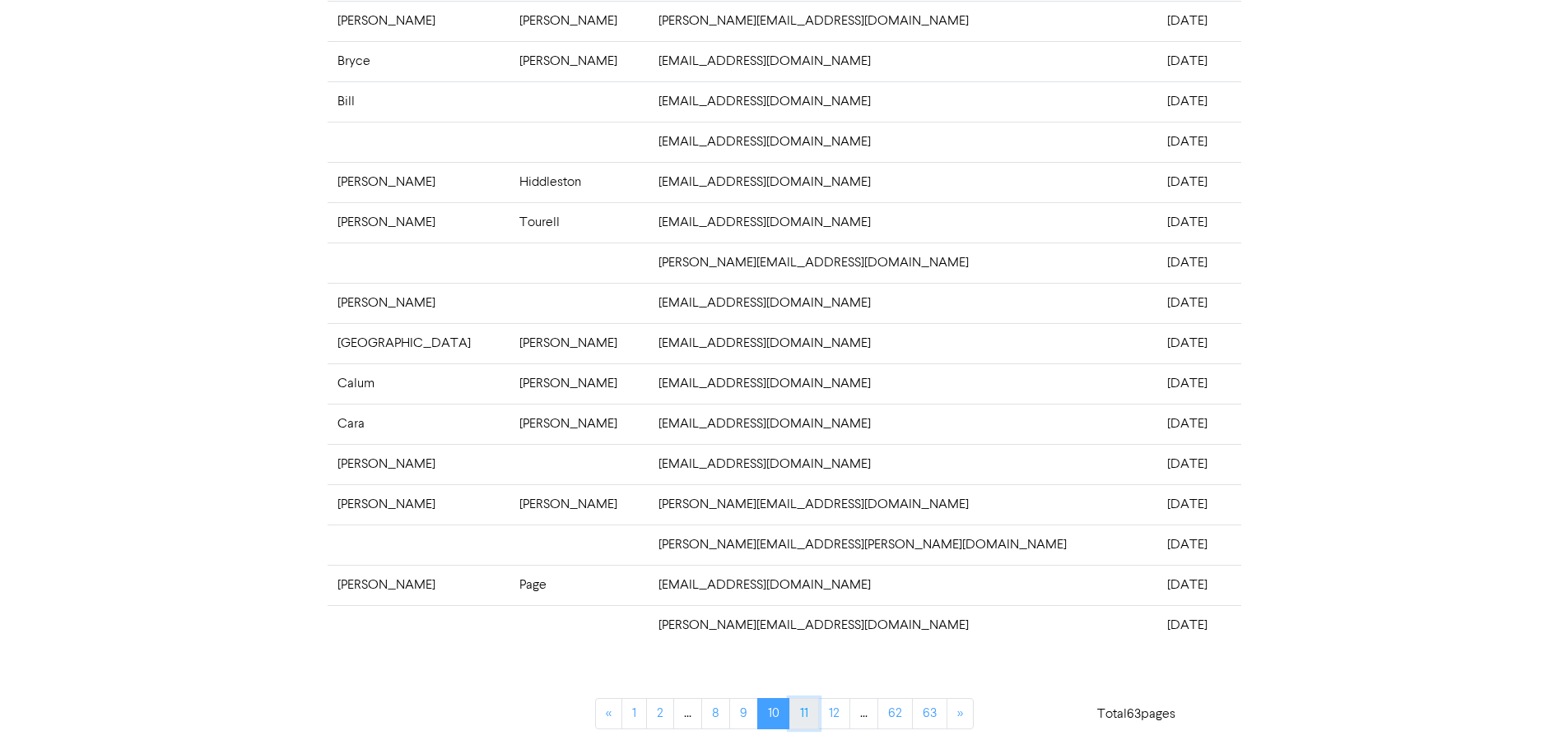
click at [802, 718] on link "11" at bounding box center [803, 713] width 30 height 31
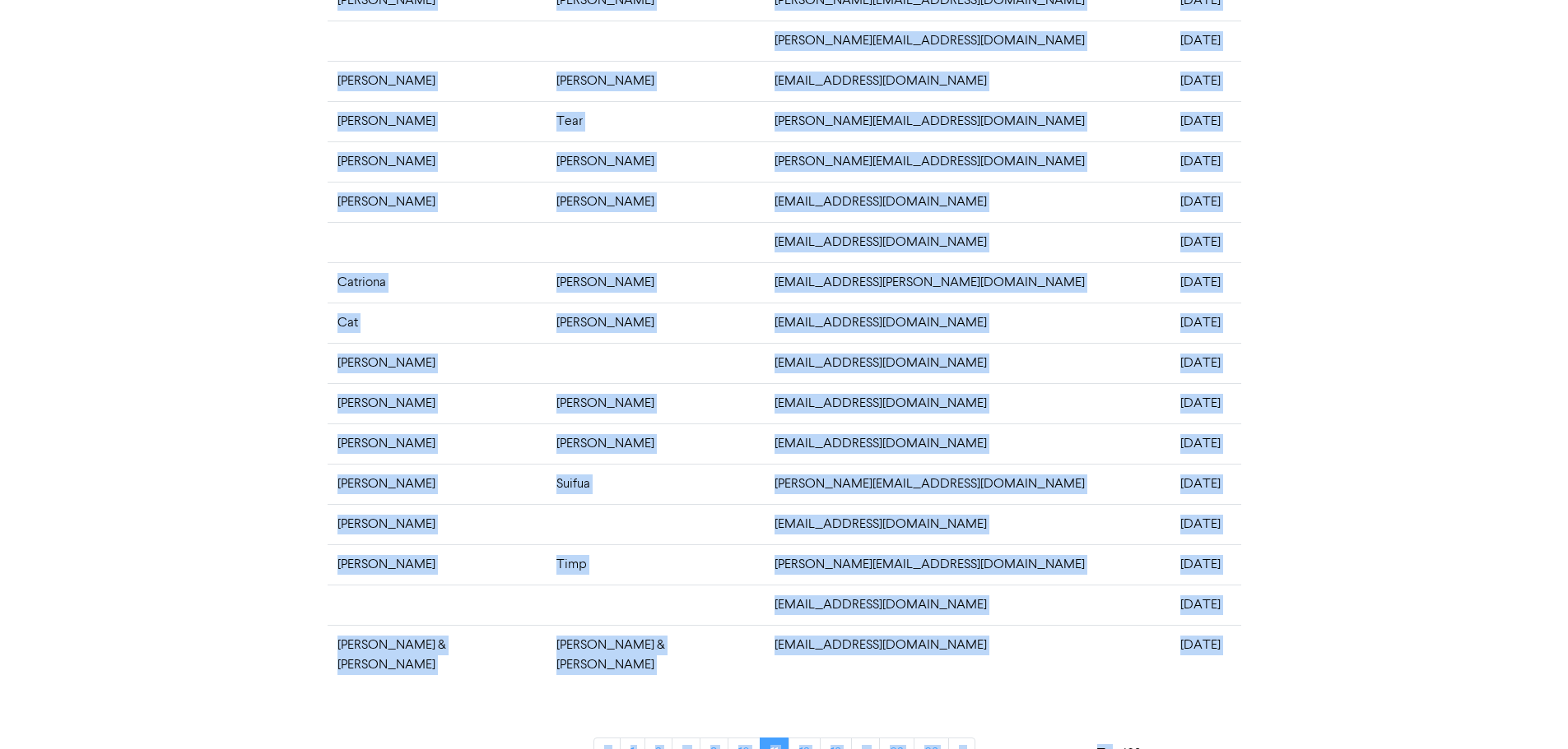
drag, startPoint x: 329, startPoint y: 181, endPoint x: 1179, endPoint y: 636, distance: 964.1
click at [1179, 636] on tbody "CrumptonCaroline Crumton [EMAIL_ADDRESS][DOMAIN_NAME] [DATE] [PERSON_NAME][EMAI…" at bounding box center [784, 263] width 914 height 846
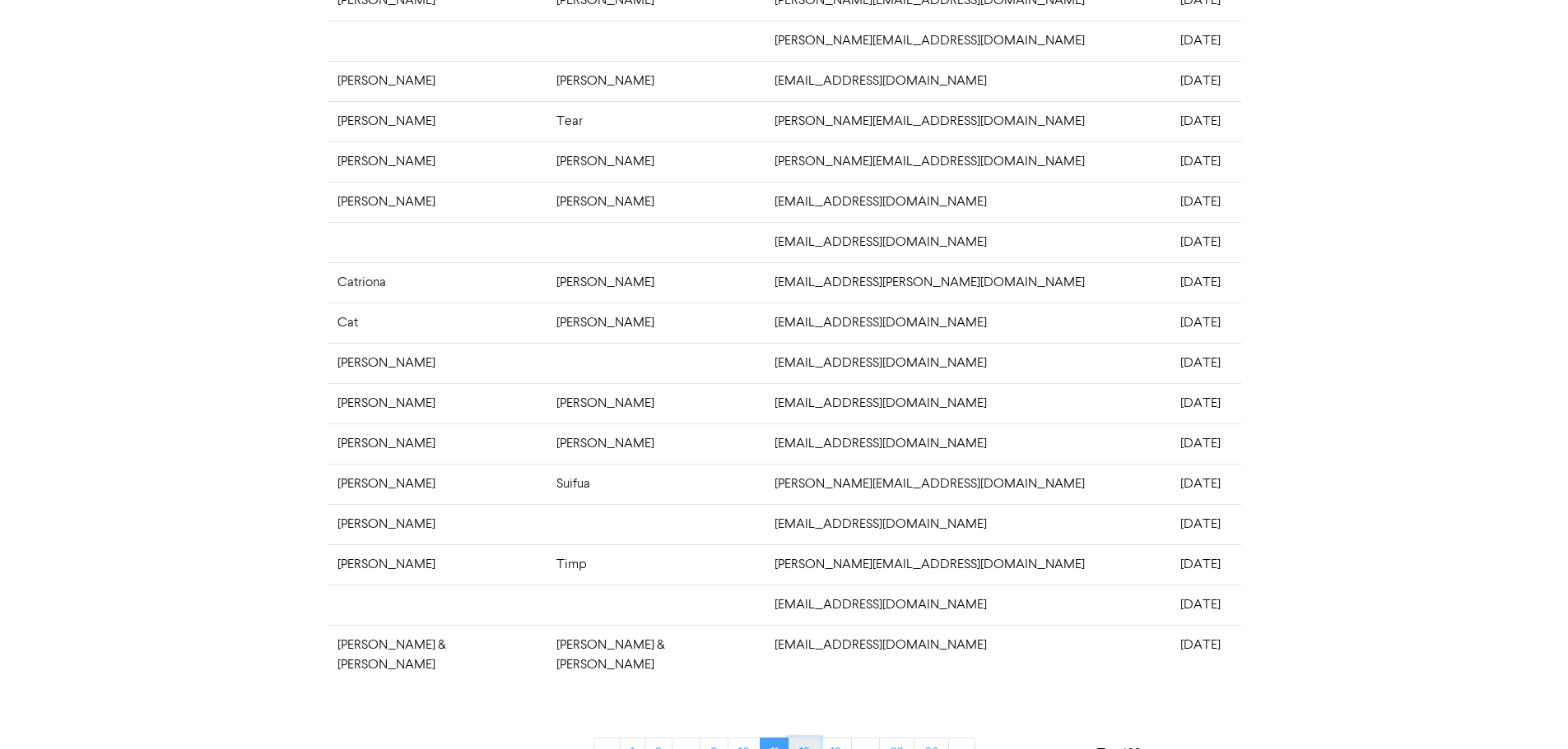
click at [801, 738] on link "12" at bounding box center [805, 753] width 32 height 31
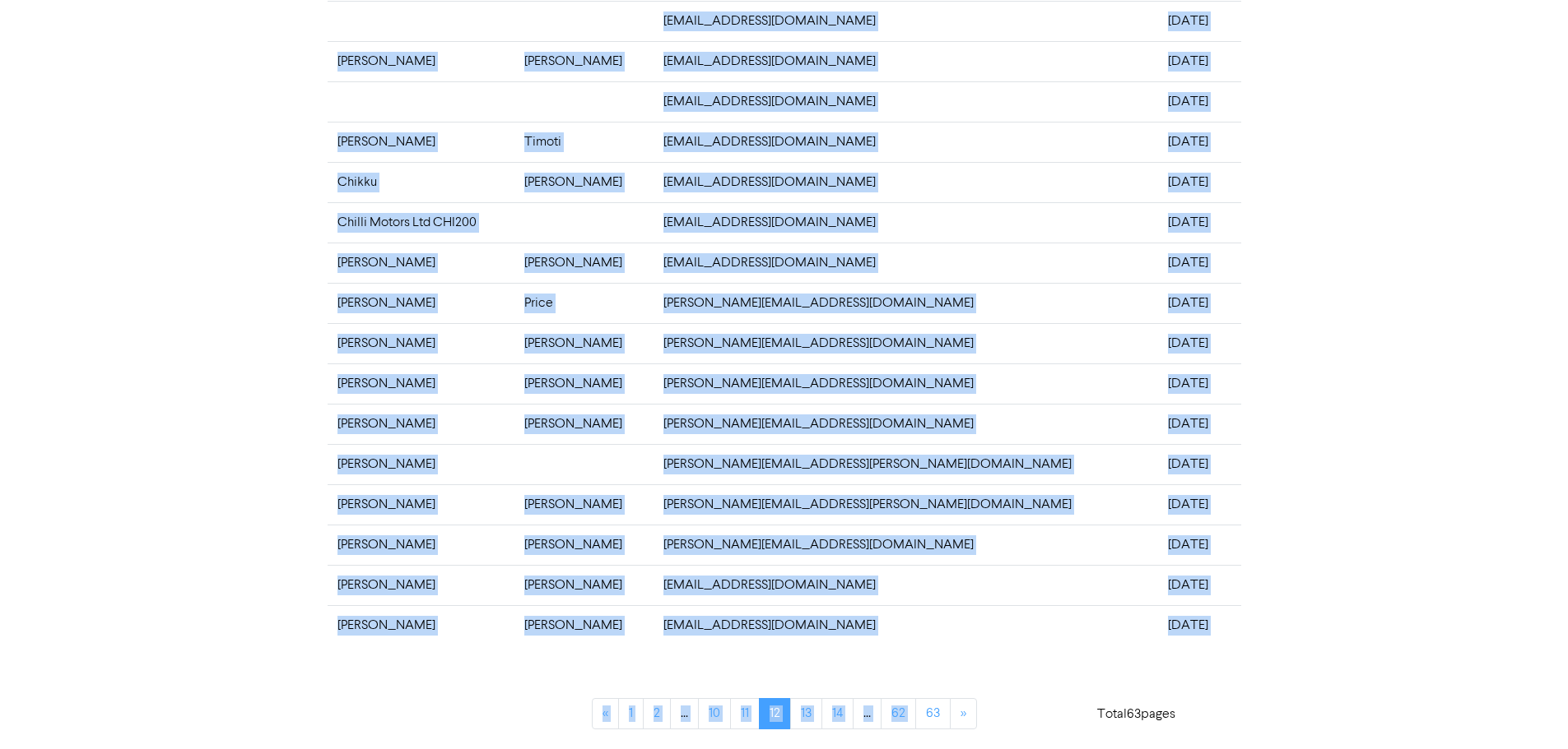
drag, startPoint x: 331, startPoint y: 191, endPoint x: 1191, endPoint y: 625, distance: 963.3
click at [1191, 625] on tbody "[PERSON_NAME] [PERSON_NAME][EMAIL_ADDRESS][DOMAIN_NAME] [DATE] [PERSON_NAME] [P…" at bounding box center [784, 243] width 914 height 806
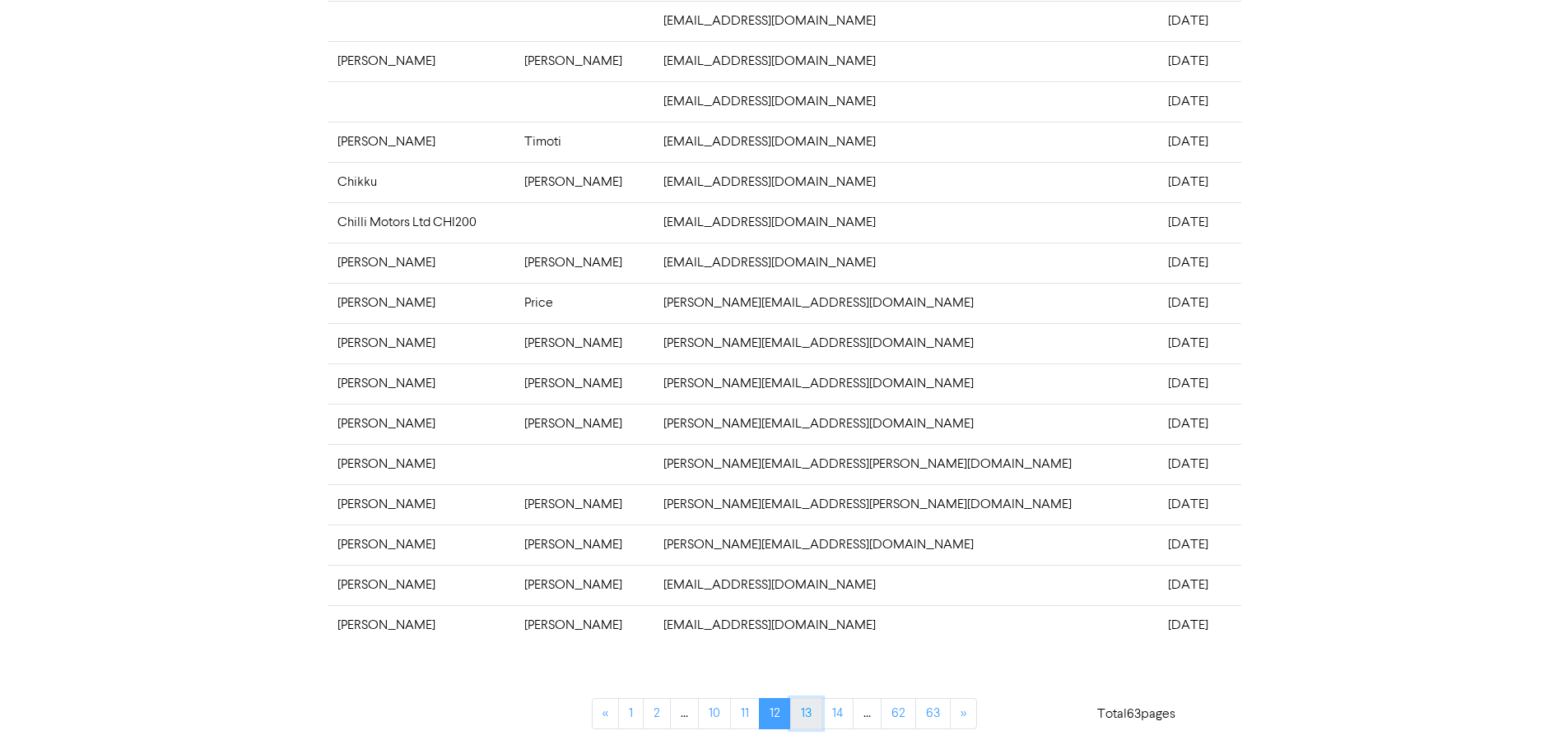
click at [805, 713] on link "13" at bounding box center [806, 713] width 32 height 31
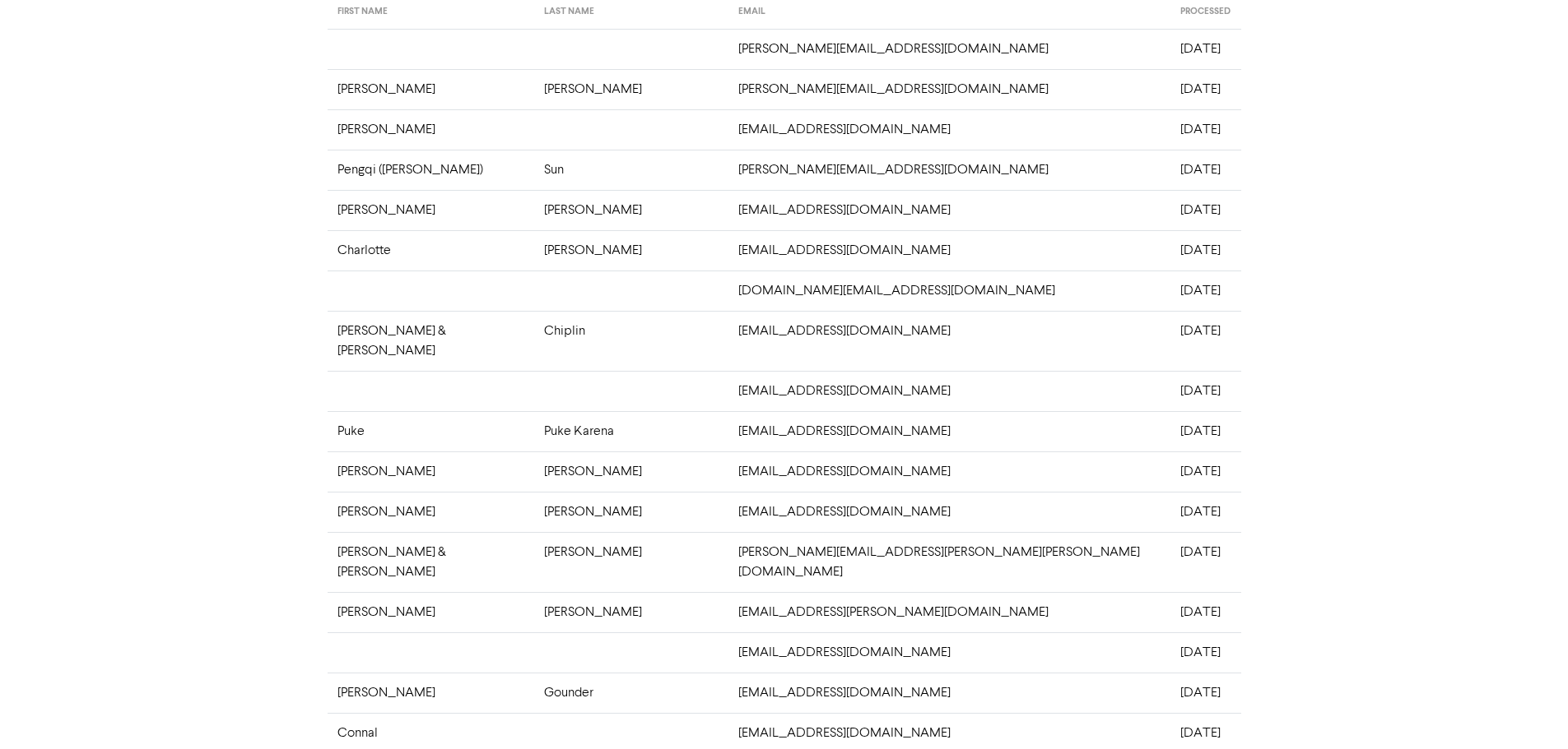
scroll to position [0, 0]
